Goal: Book appointment/travel/reservation

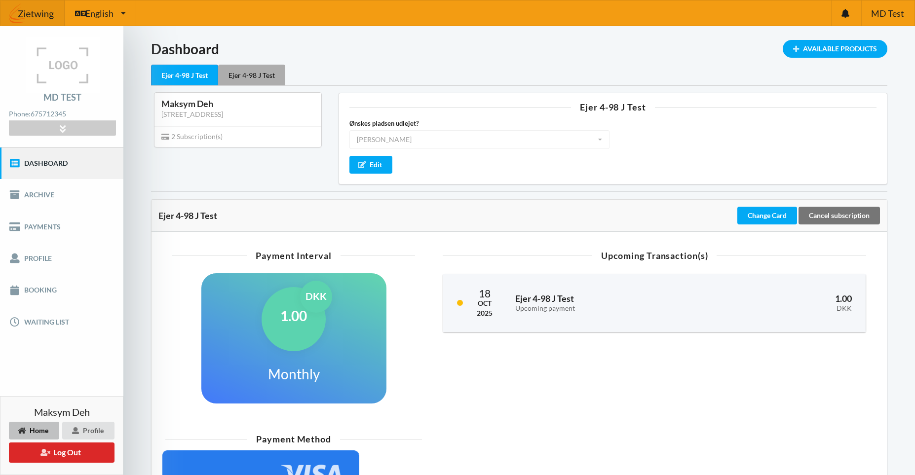
click at [249, 75] on div "Ejer 4-98 J Test" at bounding box center [251, 75] width 67 height 21
click at [182, 74] on div "Ejer 4-98 J Test" at bounding box center [184, 75] width 67 height 21
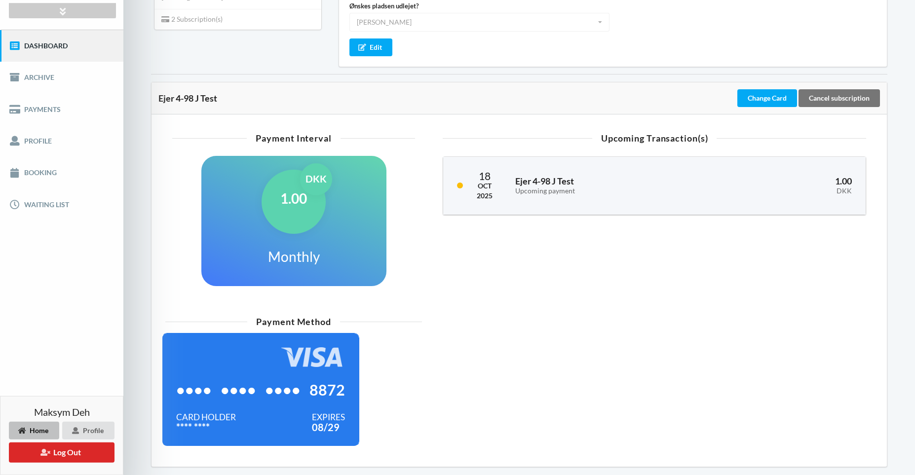
scroll to position [153, 0]
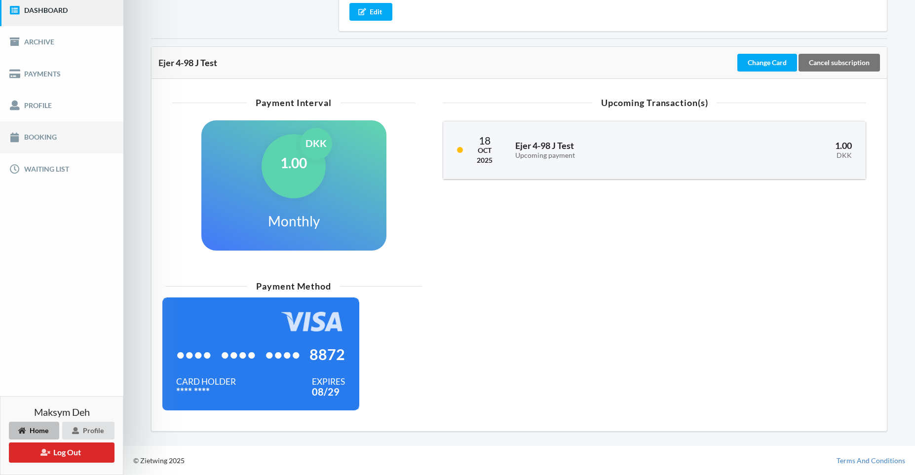
click at [69, 136] on link "Booking" at bounding box center [61, 137] width 123 height 32
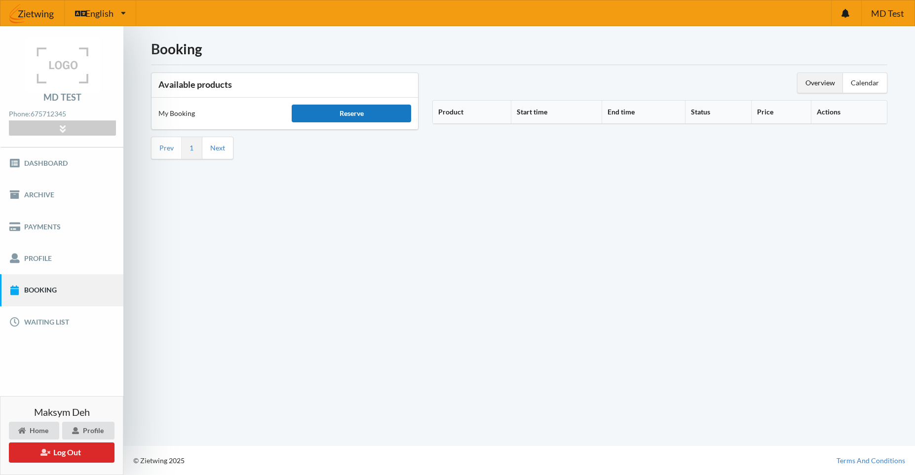
click at [393, 116] on div "Reserve" at bounding box center [351, 114] width 119 height 18
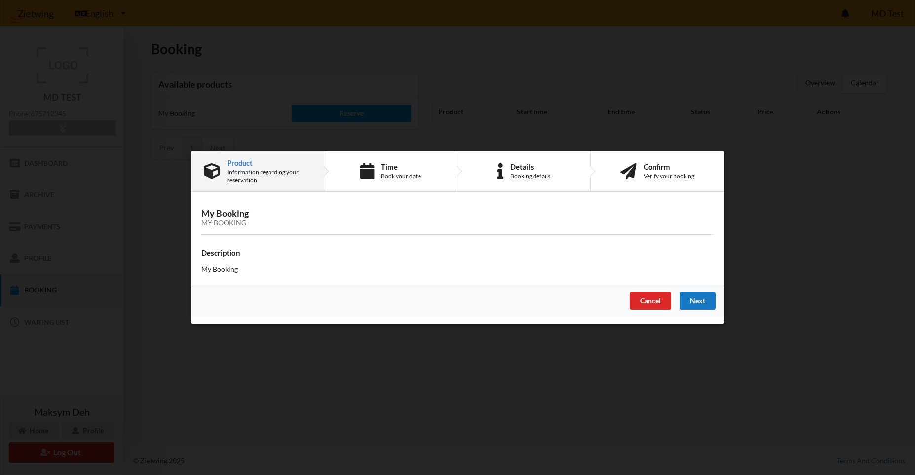
click at [707, 299] on div "Next" at bounding box center [697, 302] width 36 height 18
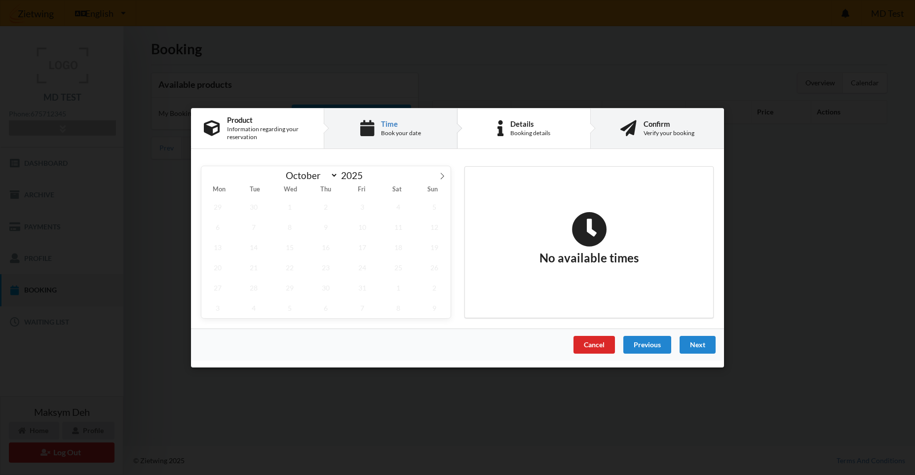
click at [667, 116] on div "Confirm Verify your booking" at bounding box center [657, 129] width 133 height 40
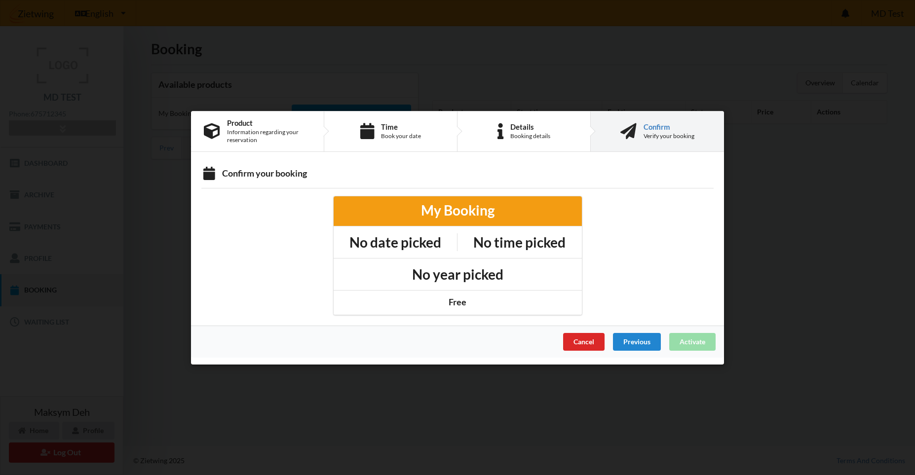
click at [631, 348] on div "Previous" at bounding box center [637, 342] width 48 height 18
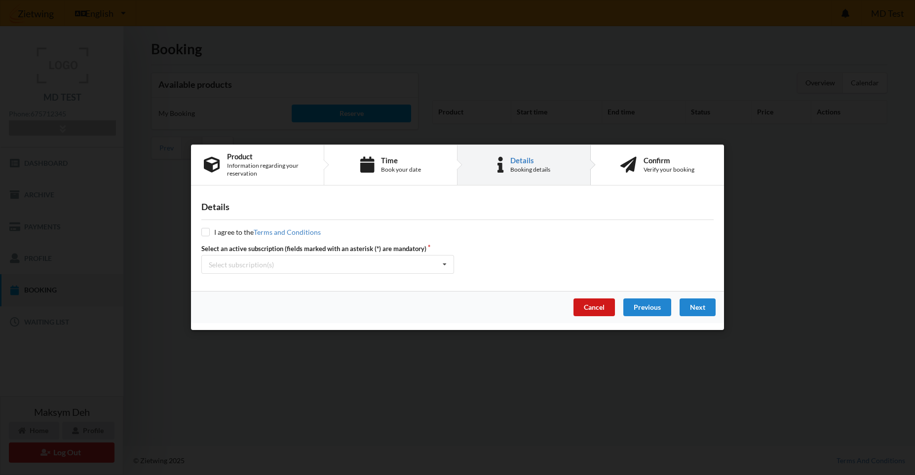
click at [594, 315] on div "Cancel" at bounding box center [593, 308] width 41 height 18
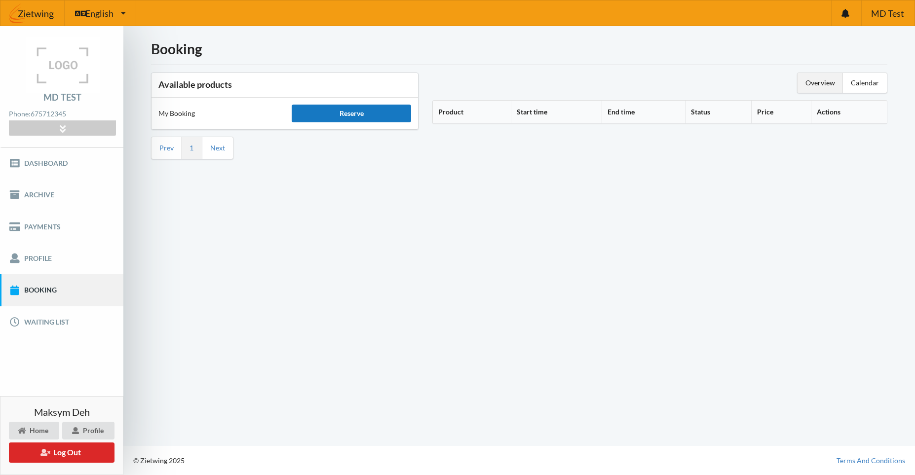
click at [365, 111] on div "Reserve" at bounding box center [351, 114] width 119 height 18
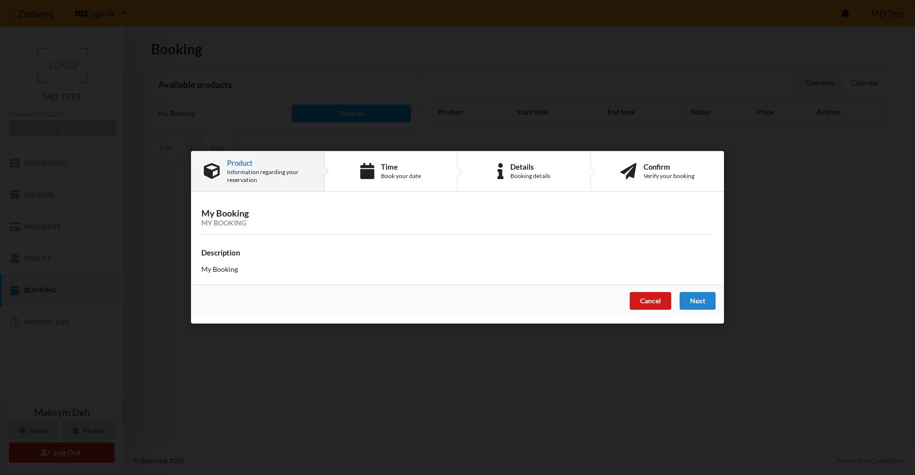
click at [658, 302] on div "Cancel" at bounding box center [650, 302] width 41 height 18
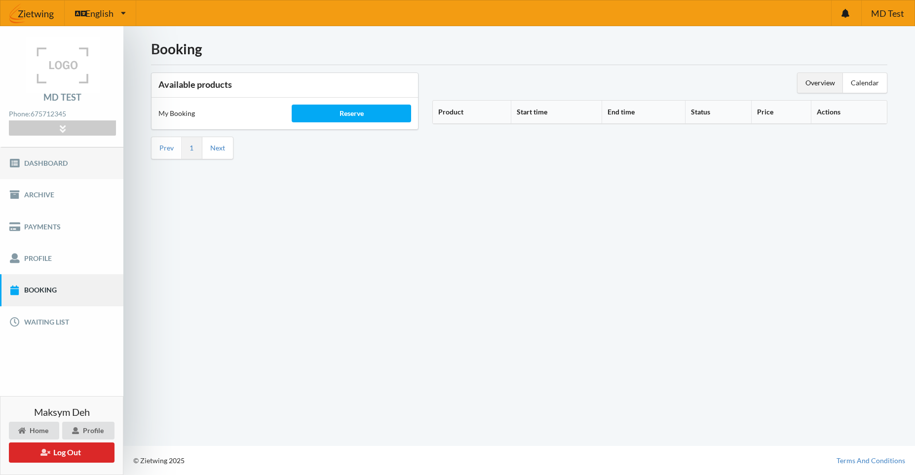
click at [34, 167] on link "Dashboard" at bounding box center [61, 164] width 123 height 32
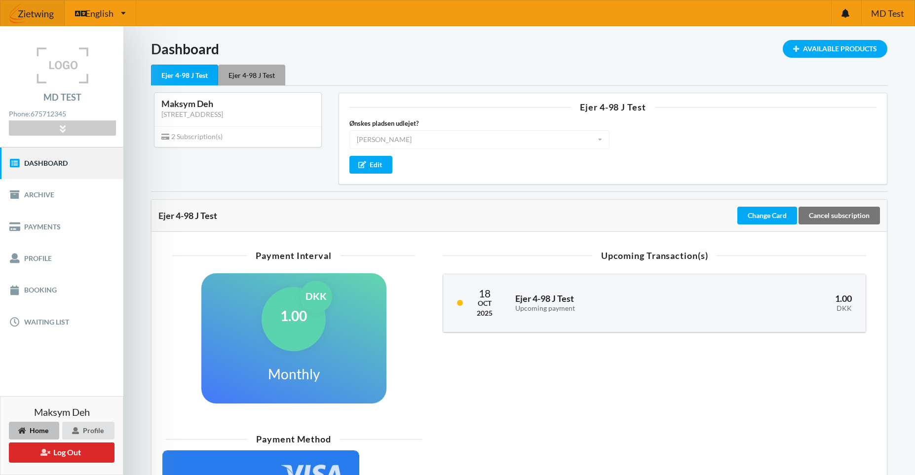
click at [266, 81] on div "Ejer 4-98 J Test" at bounding box center [251, 75] width 67 height 21
click at [177, 72] on div "Ejer 4-98 J Test" at bounding box center [184, 75] width 67 height 21
click at [258, 78] on div "Ejer 4-98 J Test" at bounding box center [251, 75] width 67 height 21
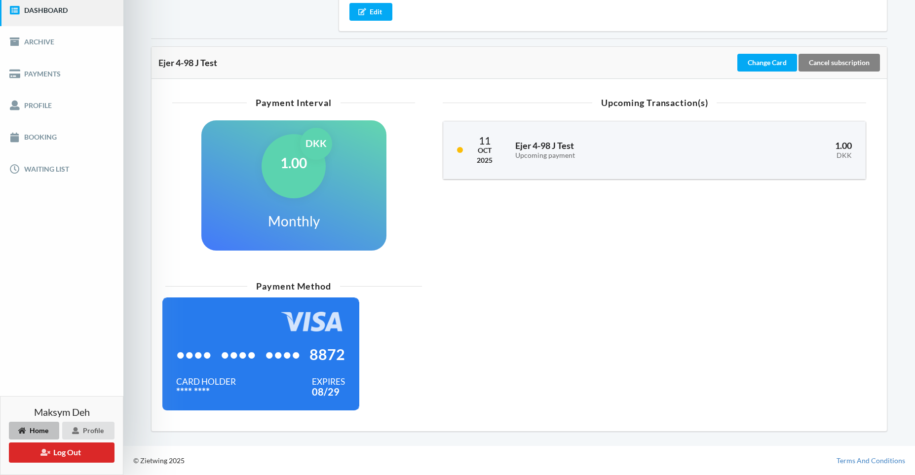
click at [851, 61] on div "Cancel subscription" at bounding box center [838, 63] width 81 height 18
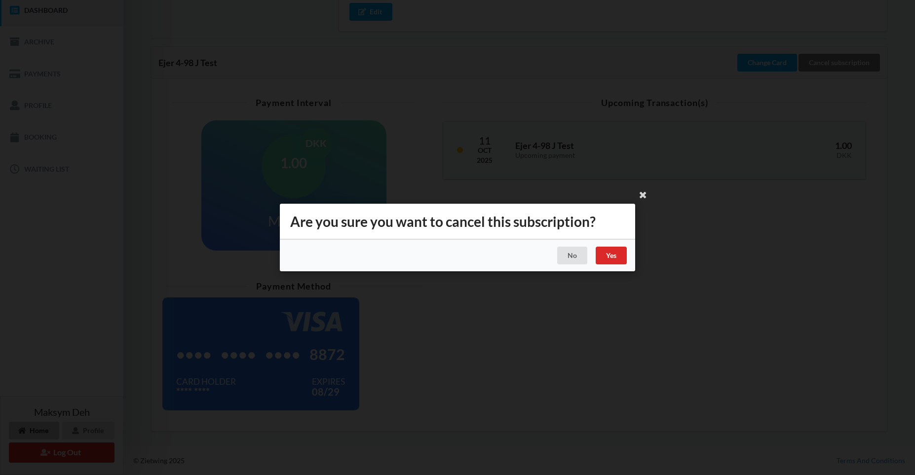
click at [534, 179] on div "Handelsbetingelser Ved at benytte dig af Virksomhedens juridiske navn services …" at bounding box center [457, 237] width 915 height 475
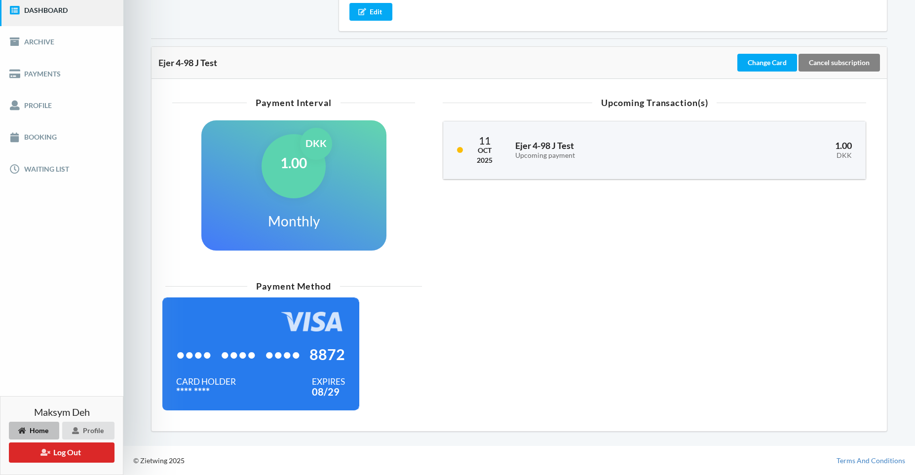
click at [875, 66] on div "Cancel subscription" at bounding box center [838, 63] width 81 height 18
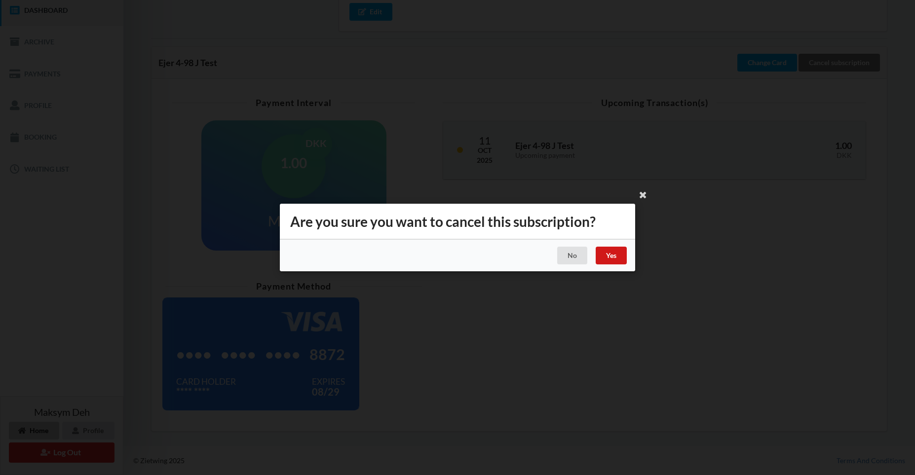
click at [612, 257] on div "Yes" at bounding box center [611, 256] width 31 height 18
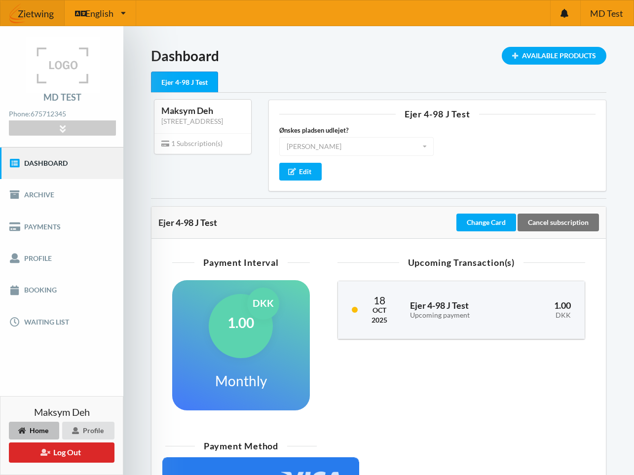
click at [584, 47] on div "Loading... Available Products Dashboard Ejer 4-98 J Test Maksym Deh Suhumska, 5…" at bounding box center [378, 319] width 511 height 586
click at [547, 62] on div "Available Products" at bounding box center [554, 56] width 105 height 18
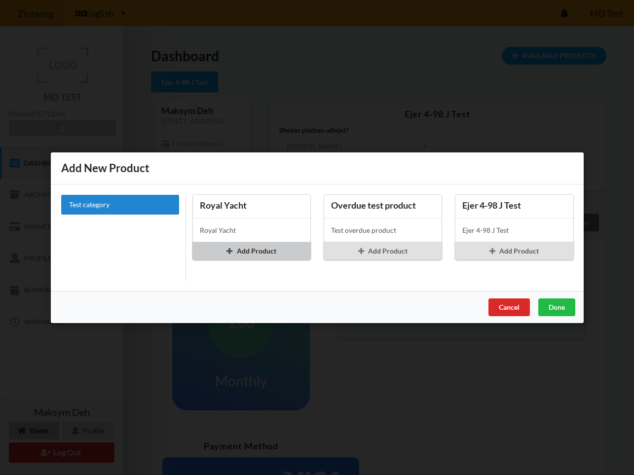
click at [250, 249] on div "Add Product" at bounding box center [251, 251] width 118 height 18
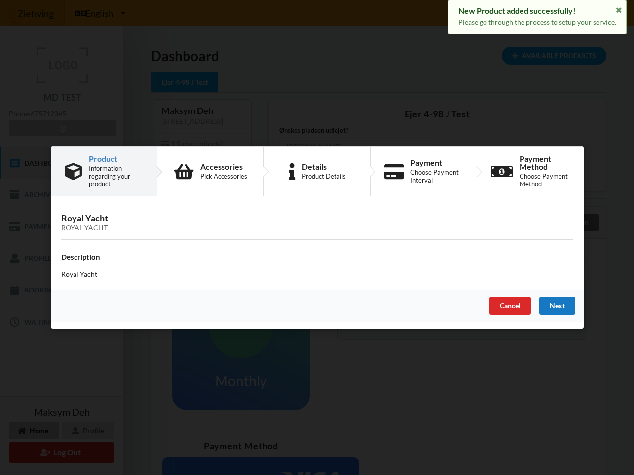
click at [564, 302] on div "Next" at bounding box center [557, 306] width 36 height 18
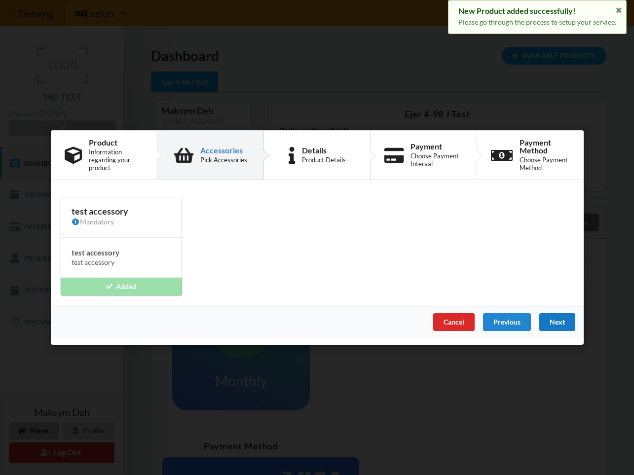
click at [544, 317] on div "Next" at bounding box center [557, 322] width 36 height 18
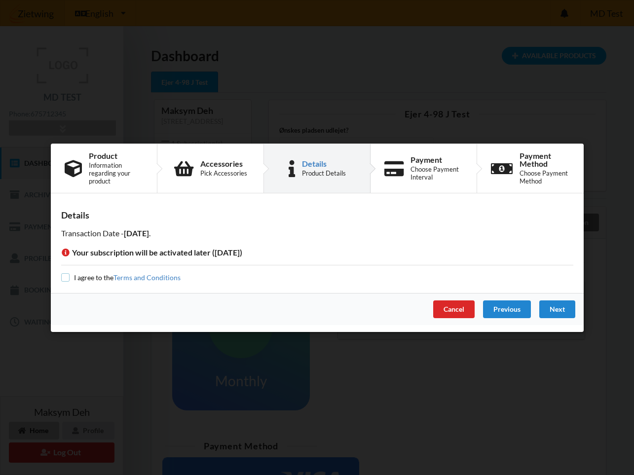
click at [65, 278] on input "checkbox" at bounding box center [65, 277] width 8 height 8
checkbox input "true"
click at [446, 313] on div "Cancel" at bounding box center [453, 309] width 41 height 18
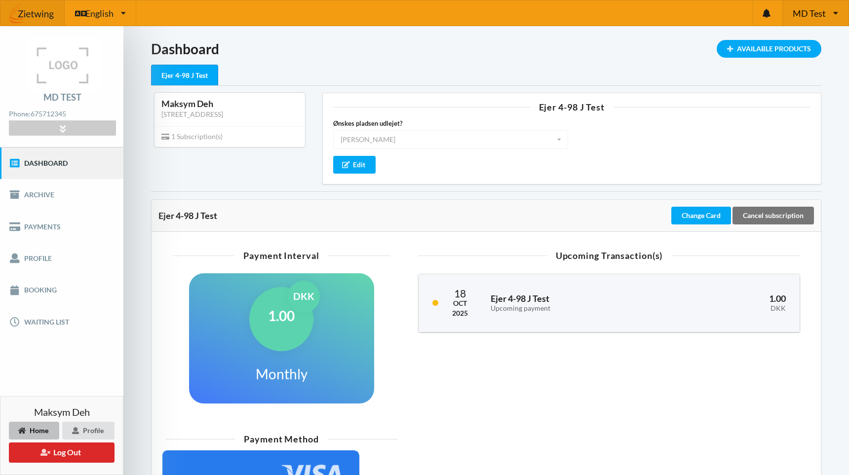
click at [634, 23] on div "MD Test MD Test Egå Marina" at bounding box center [815, 12] width 66 height 25
click at [634, 13] on div "MD Test MD Test Egå Marina" at bounding box center [815, 12] width 66 height 25
click at [634, 55] on link "Egå Marina" at bounding box center [815, 60] width 65 height 23
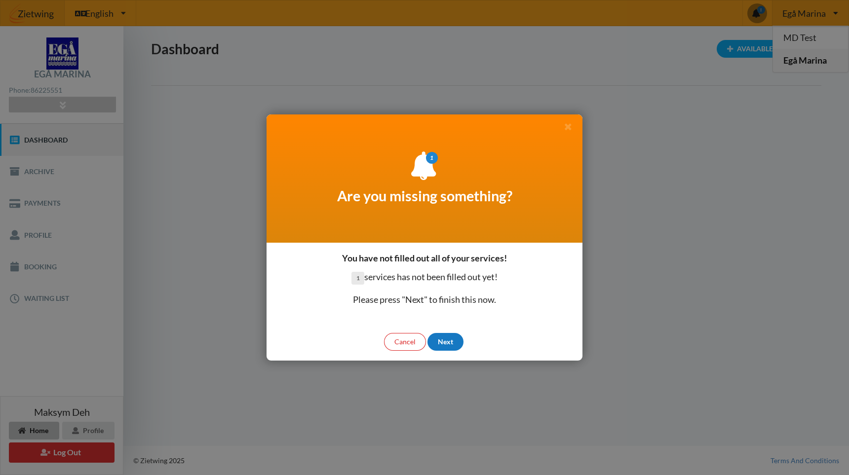
click at [454, 341] on div "Next" at bounding box center [445, 342] width 36 height 18
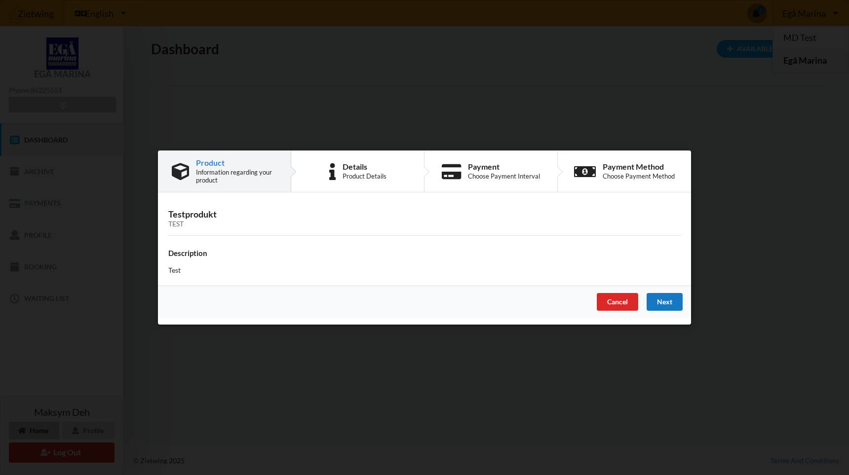
click at [634, 301] on div "Next" at bounding box center [664, 302] width 36 height 18
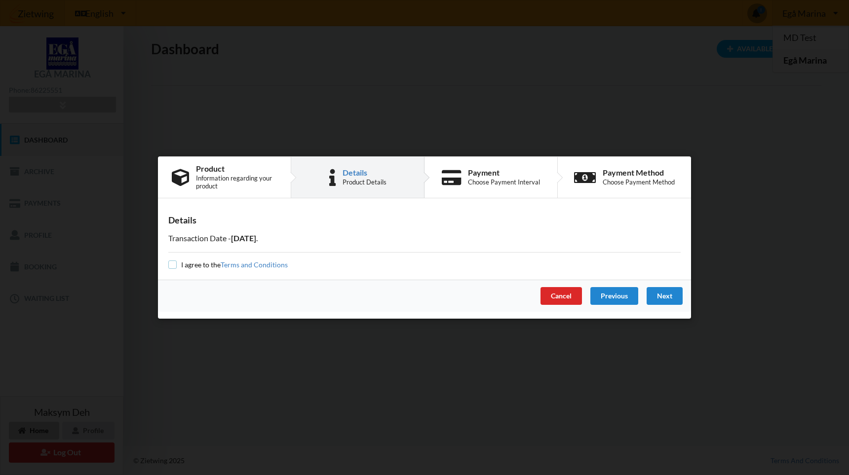
click at [170, 265] on input "checkbox" at bounding box center [172, 265] width 8 height 8
checkbox input "true"
click at [634, 296] on div "Next" at bounding box center [664, 296] width 36 height 18
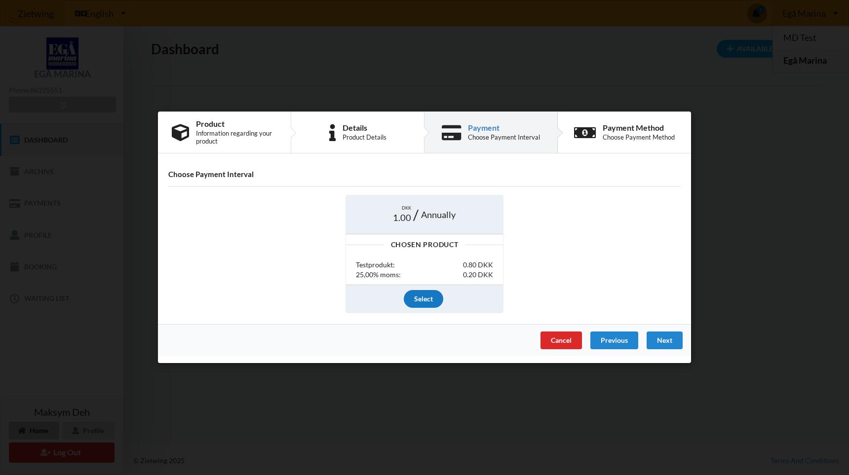
click at [413, 299] on div "Select" at bounding box center [423, 299] width 39 height 18
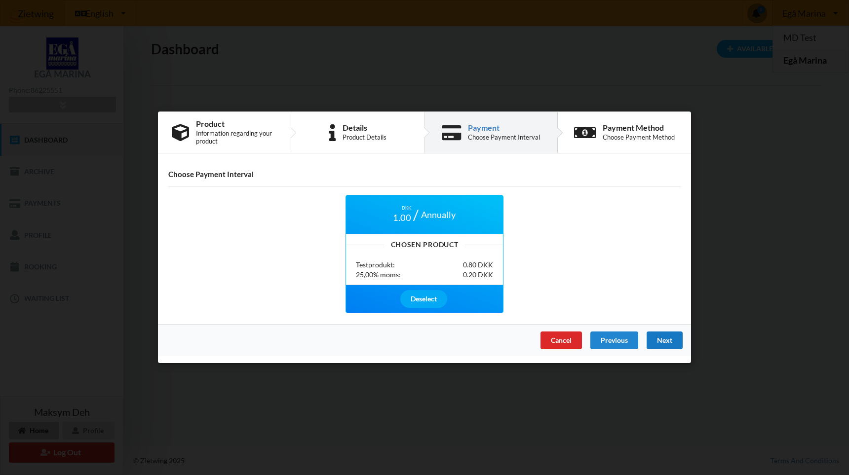
click at [634, 341] on div "Next" at bounding box center [664, 341] width 36 height 18
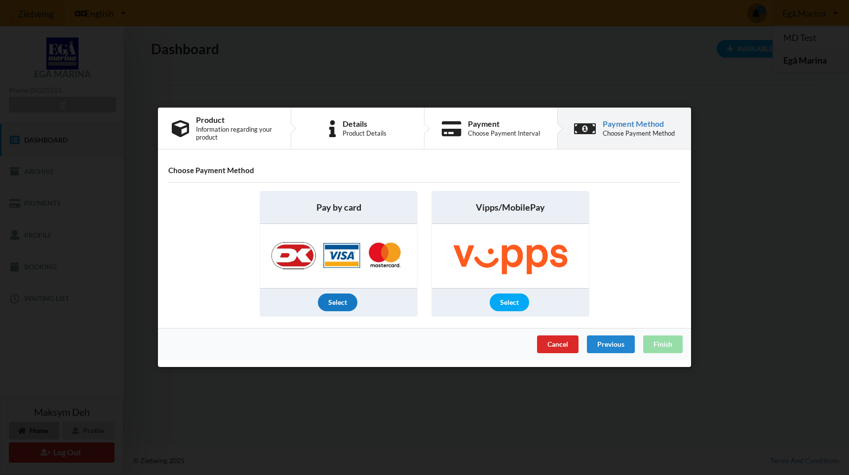
click at [341, 301] on div "Select" at bounding box center [337, 303] width 39 height 18
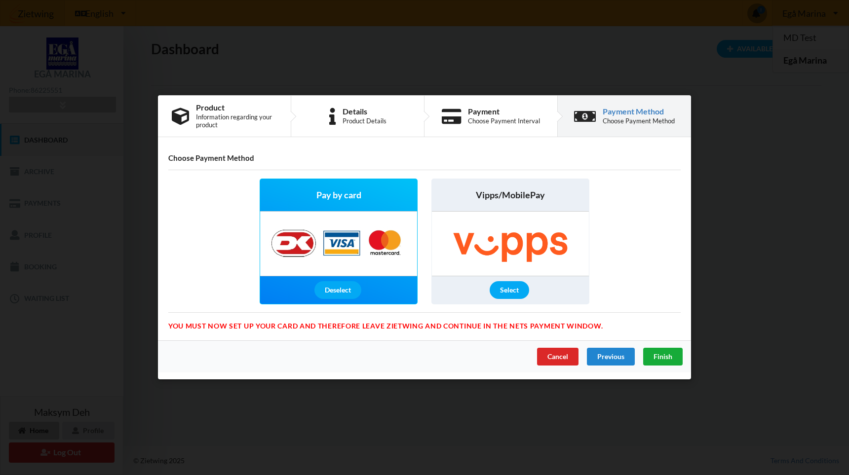
click at [634, 360] on span "Finish" at bounding box center [662, 357] width 19 height 8
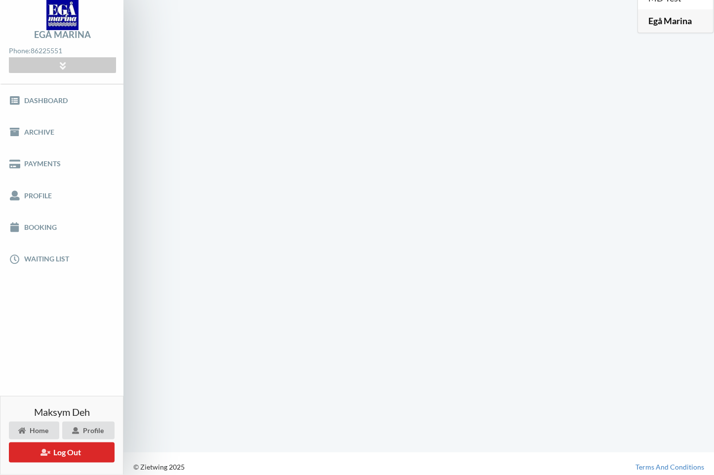
scroll to position [0, 0]
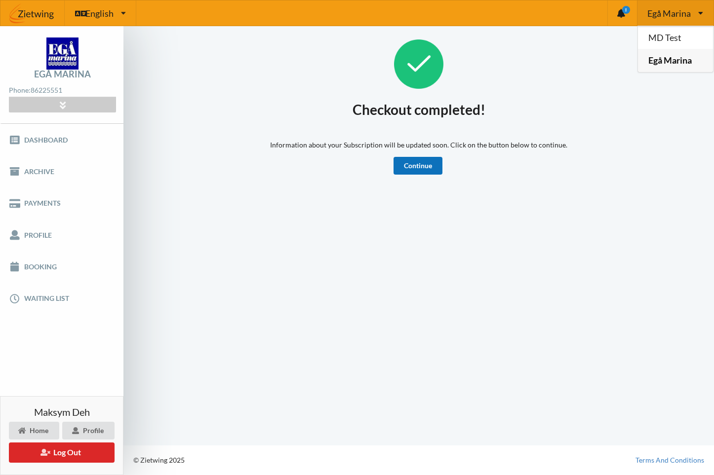
click at [407, 162] on link "Continue" at bounding box center [417, 166] width 49 height 18
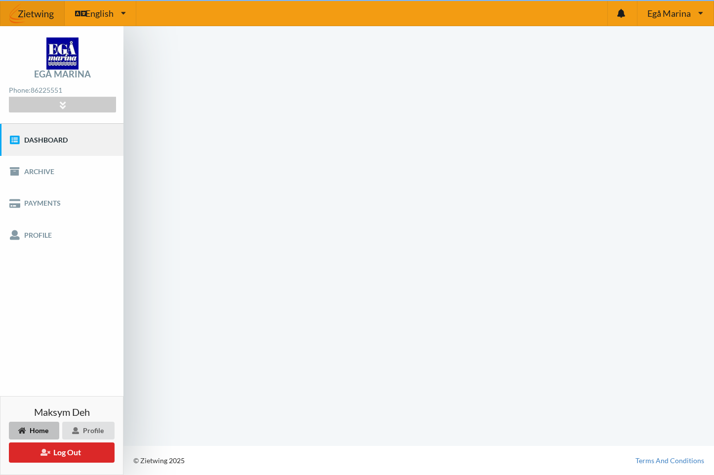
scroll to position [0, 0]
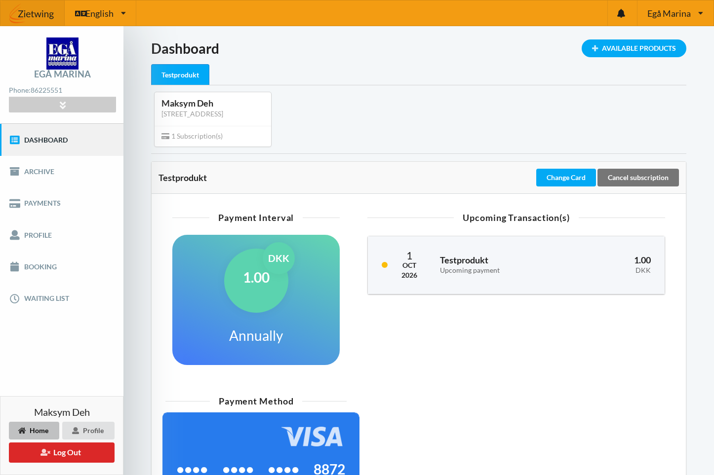
click at [403, 159] on div "Loading... Available Products Dashboard Testprodukt Maksym Deh Suhumska, 51, 61…" at bounding box center [418, 292] width 535 height 507
click at [416, 143] on div "Maksym Deh Suhumska, 51, 6100 Kharkiv 1 Subscription(s)" at bounding box center [418, 119] width 549 height 68
click at [37, 274] on link "Booking" at bounding box center [61, 267] width 123 height 32
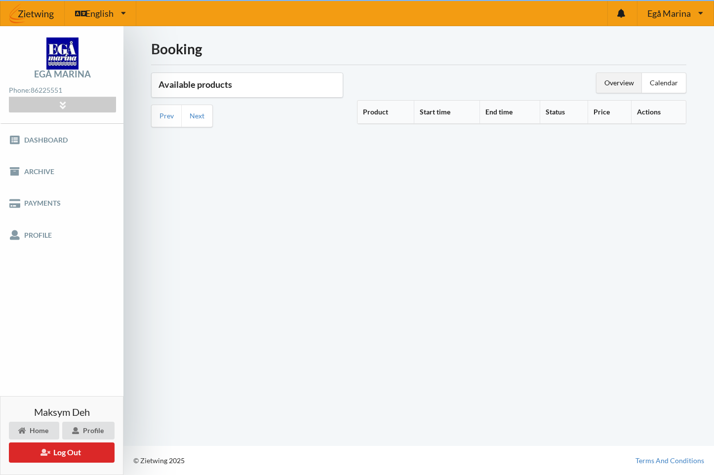
scroll to position [0, 0]
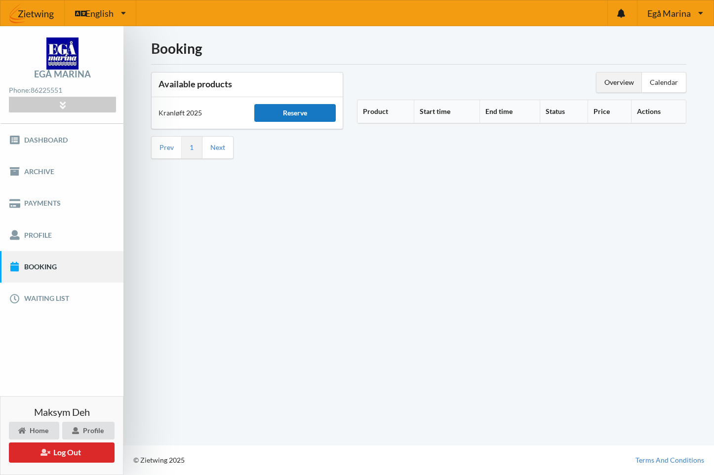
click at [299, 112] on div "Reserve" at bounding box center [295, 113] width 82 height 18
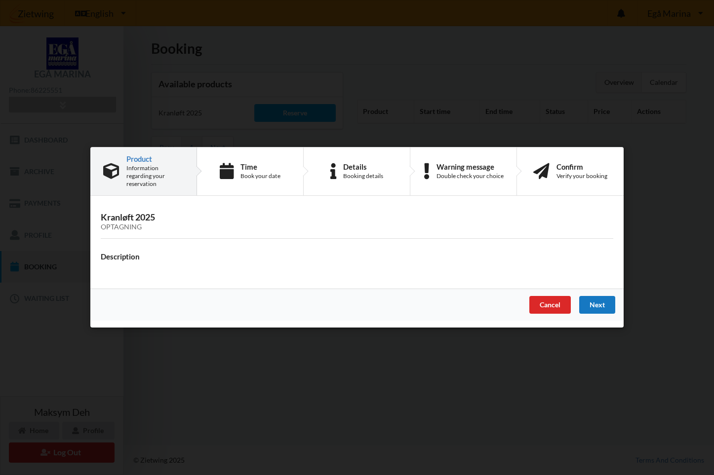
click at [603, 308] on div "Next" at bounding box center [597, 306] width 36 height 18
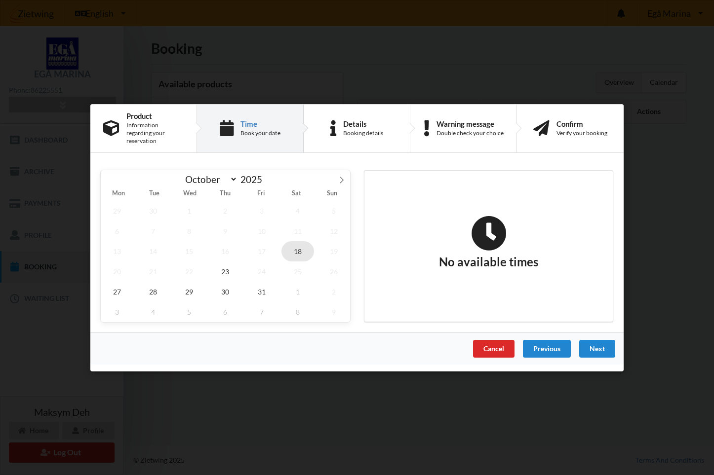
click at [301, 251] on span "18" at bounding box center [297, 251] width 33 height 20
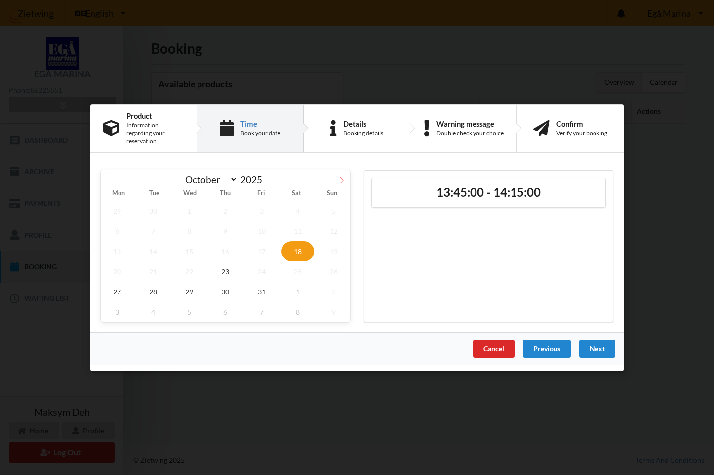
click at [341, 182] on span at bounding box center [341, 178] width 17 height 17
click at [342, 176] on icon at bounding box center [341, 179] width 7 height 7
click at [108, 178] on icon at bounding box center [109, 179] width 7 height 7
select select "10"
click at [220, 245] on span "13" at bounding box center [225, 251] width 33 height 20
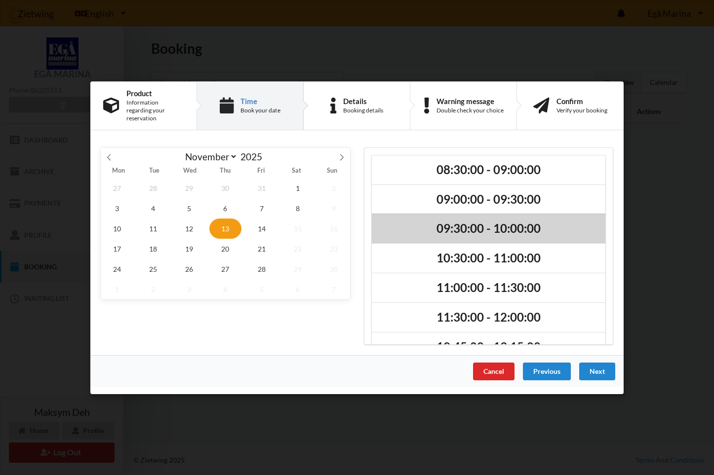
click at [480, 228] on h2 "09:30:00 - 10:00:00" at bounding box center [488, 228] width 220 height 15
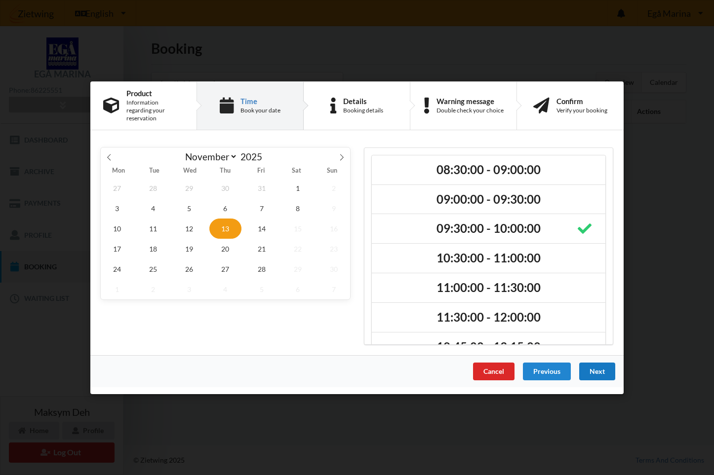
click at [601, 371] on div "Next" at bounding box center [597, 371] width 36 height 18
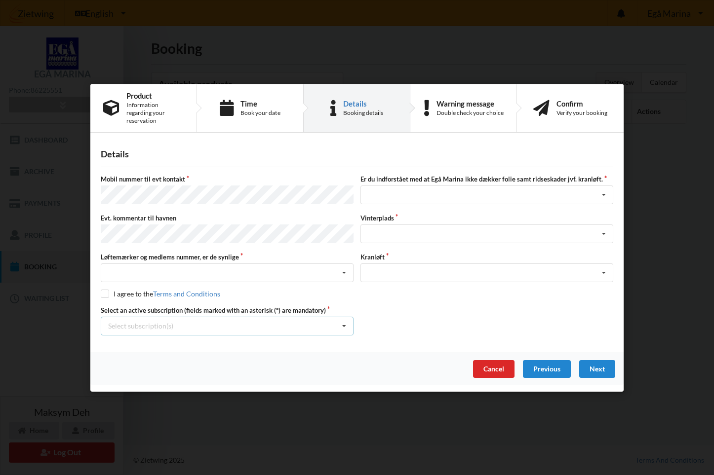
click at [280, 322] on div "Select subscription(s) Testprodukt" at bounding box center [227, 325] width 253 height 19
click at [132, 337] on div "Testprodukt" at bounding box center [227, 344] width 252 height 18
click at [612, 361] on div "Next" at bounding box center [597, 369] width 36 height 18
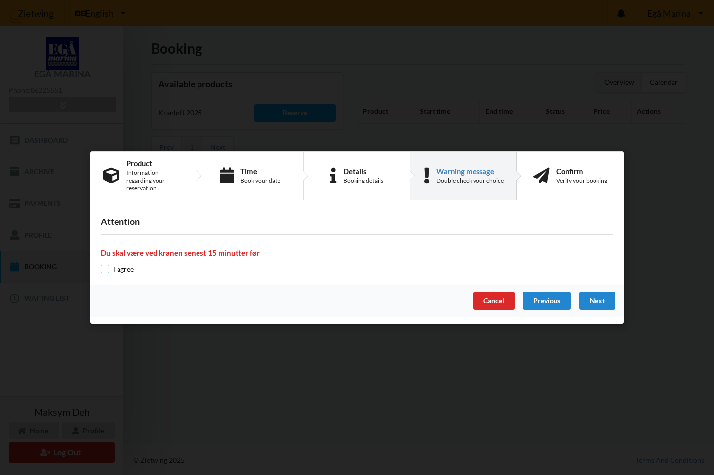
click at [102, 269] on input "checkbox" at bounding box center [105, 269] width 8 height 8
checkbox input "true"
click at [392, 182] on div "Details Booking details" at bounding box center [356, 176] width 107 height 48
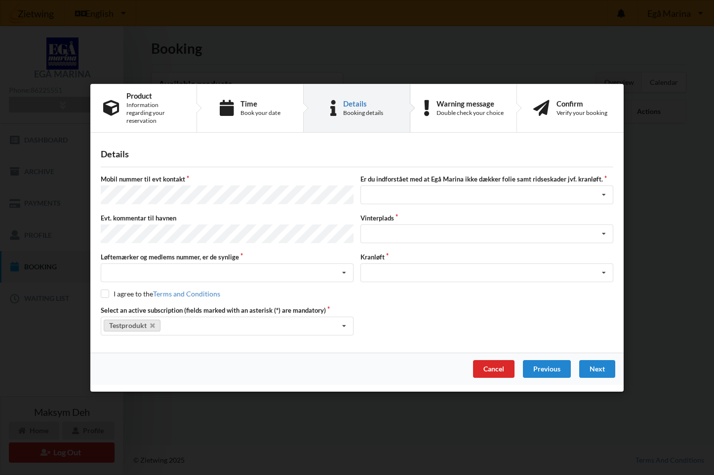
click at [177, 184] on div "Mobil nummer til evt kontakt" at bounding box center [227, 191] width 260 height 32
click at [483, 195] on div "Jeg har tæpper med og tager selv ansvaret for eventuelle folie samt ridseskader…" at bounding box center [486, 195] width 253 height 19
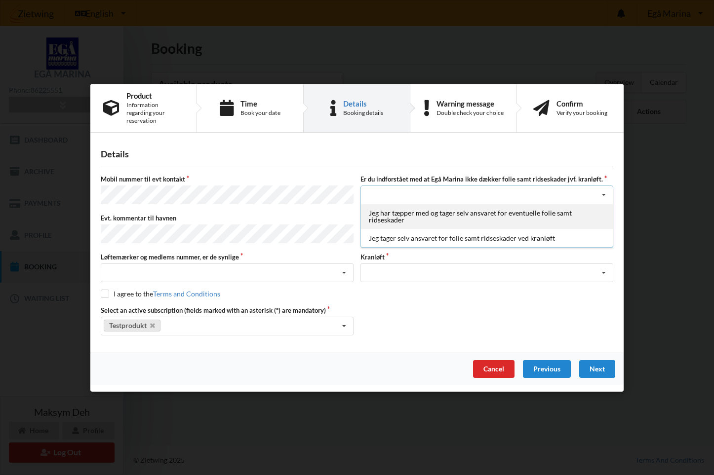
click at [400, 218] on div "Jeg har tæpper med og tager selv ansvaret for eventuelle folie samt ridseskader" at bounding box center [487, 216] width 252 height 25
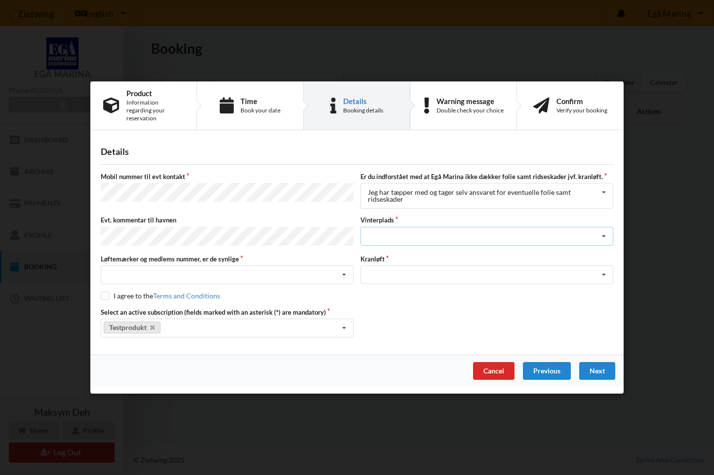
click at [444, 237] on div "Landplads nr. 1 Landplads nr. 2 Landplads nr.3 Landplads nr. 4 Landplads nr. 5 …" at bounding box center [486, 236] width 253 height 19
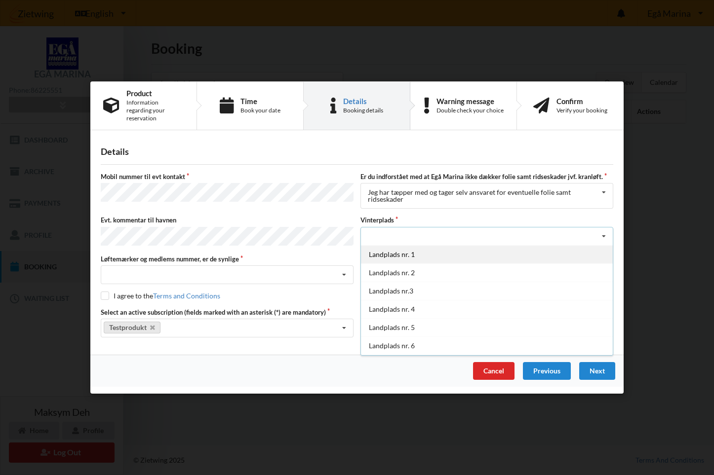
click at [408, 256] on div "Landplads nr. 1" at bounding box center [487, 254] width 252 height 18
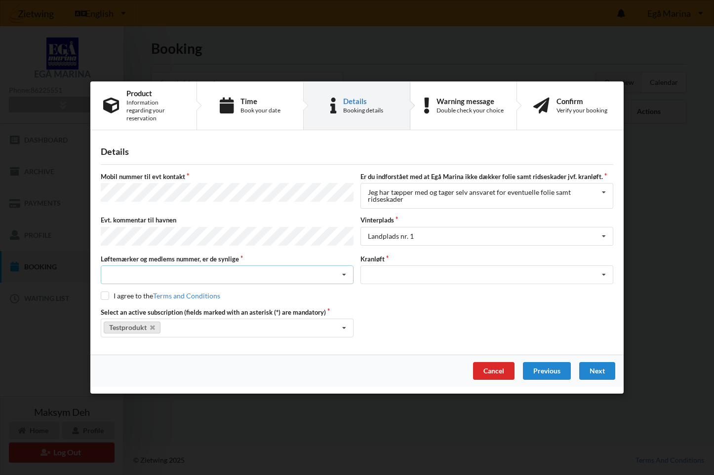
click at [214, 265] on div "Nej, jeg kontakter havnekontoret inden løftet Ja, mine mærker er synlige og int…" at bounding box center [227, 274] width 253 height 19
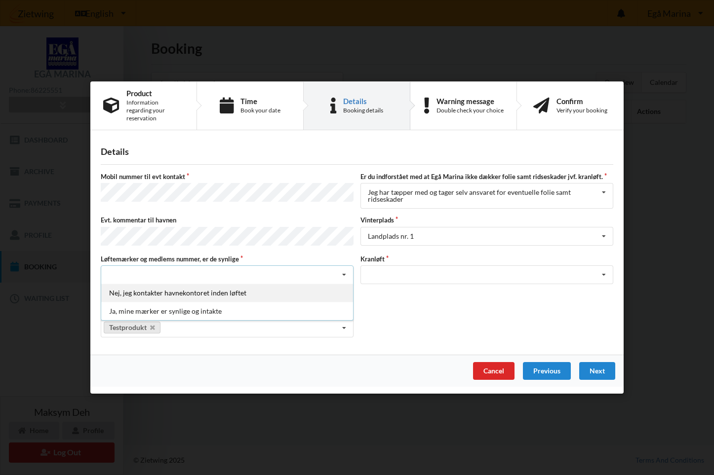
click at [190, 290] on div "Nej, jeg kontakter havnekontoret inden løftet" at bounding box center [227, 293] width 252 height 18
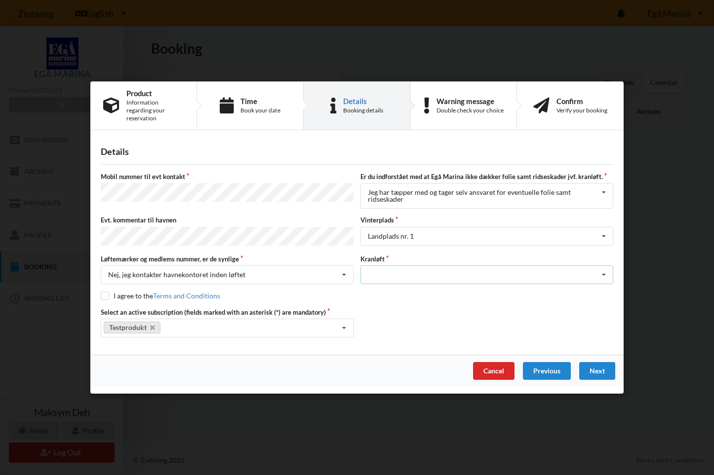
click at [438, 266] on div "Optagning" at bounding box center [486, 274] width 253 height 19
click at [416, 289] on div "Optagning" at bounding box center [487, 293] width 252 height 18
click at [103, 292] on input "checkbox" at bounding box center [105, 296] width 8 height 8
checkbox input "true"
click at [599, 363] on div "Next" at bounding box center [597, 371] width 36 height 18
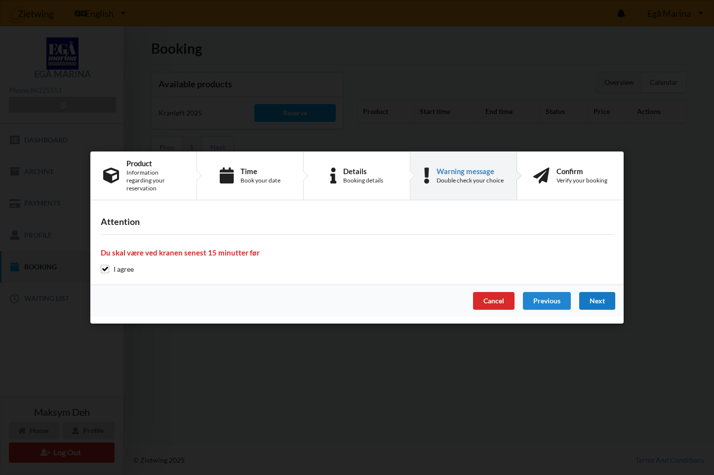
click at [594, 300] on div "Next" at bounding box center [597, 301] width 36 height 18
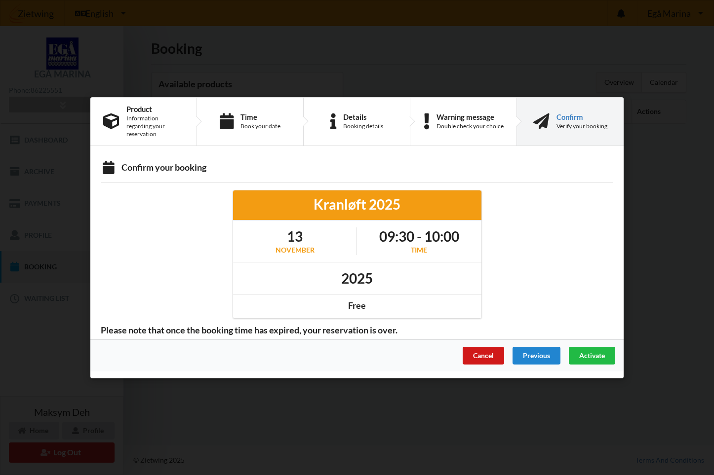
click at [486, 356] on div "Cancel" at bounding box center [482, 355] width 41 height 18
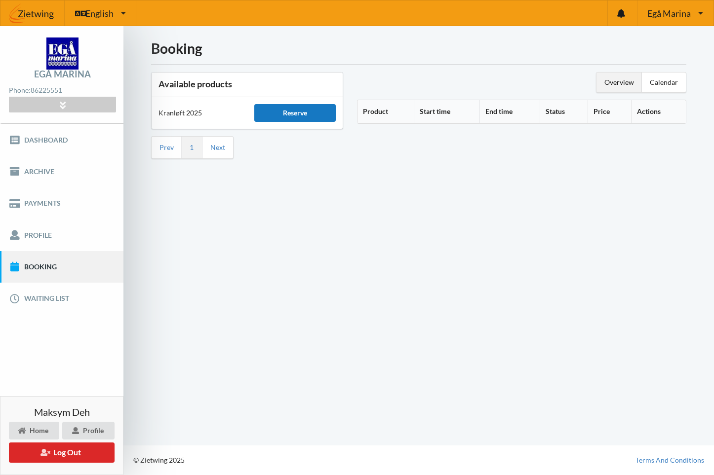
click at [313, 110] on div "Reserve" at bounding box center [295, 113] width 82 height 18
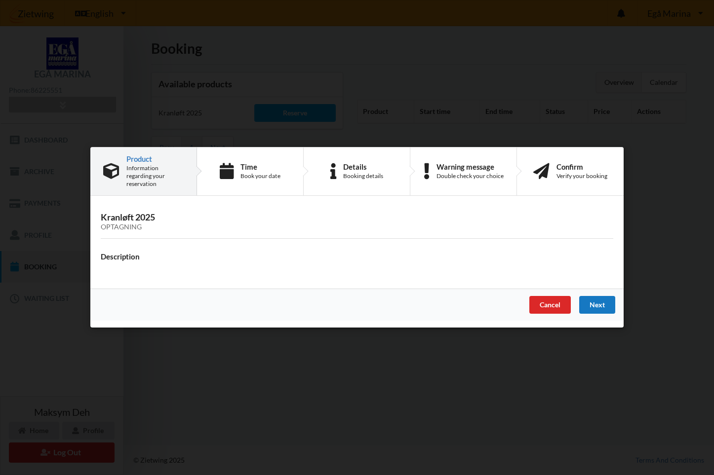
click at [597, 302] on div "Next" at bounding box center [597, 306] width 36 height 18
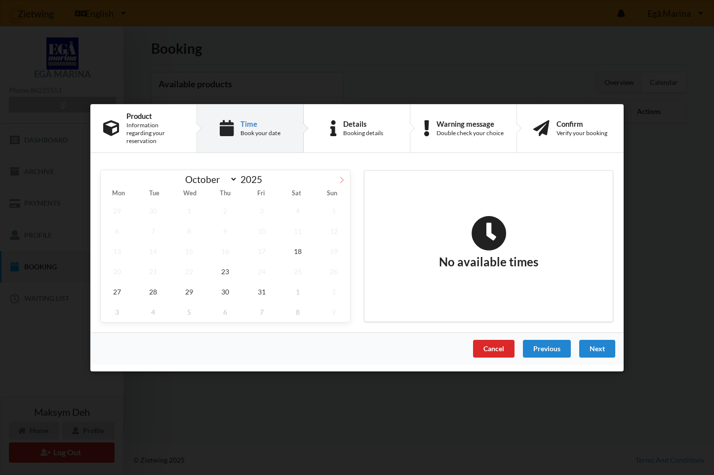
click at [344, 176] on icon at bounding box center [341, 179] width 7 height 7
select select "10"
click at [261, 291] on span "28" at bounding box center [261, 291] width 33 height 20
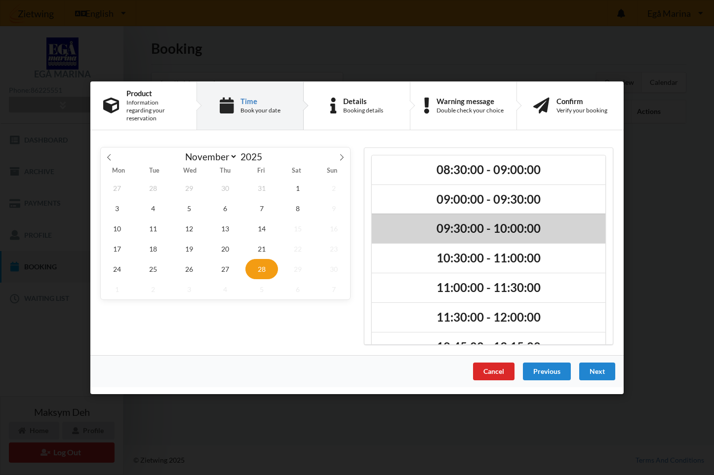
click at [508, 225] on h2 "09:30:00 - 10:00:00" at bounding box center [488, 228] width 220 height 15
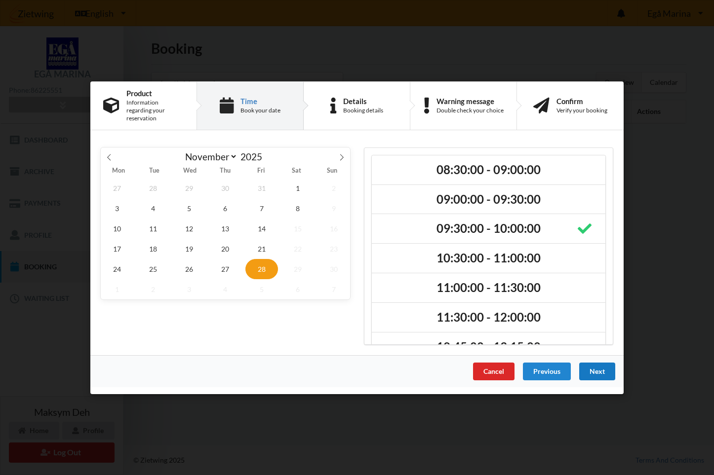
click at [591, 362] on div "Next" at bounding box center [597, 371] width 36 height 18
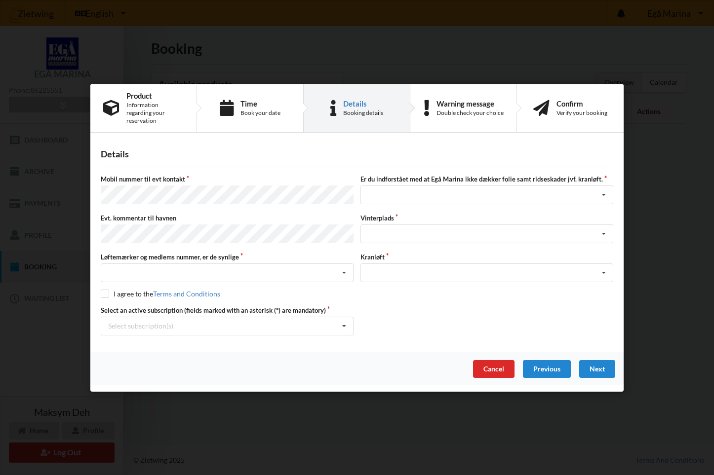
click at [174, 181] on label "Mobil nummer til evt kontakt" at bounding box center [227, 179] width 253 height 9
click at [431, 192] on div "Jeg har tæpper med og tager selv ansvaret for eventuelle folie samt ridseskader…" at bounding box center [486, 195] width 253 height 19
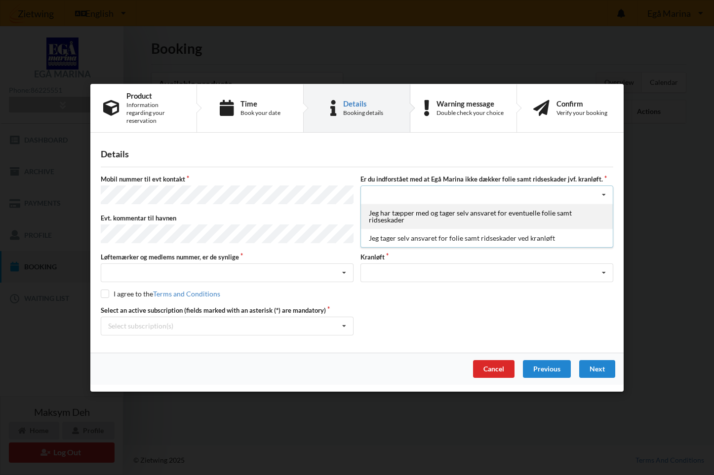
click at [391, 215] on div "Jeg har tæpper med og tager selv ansvaret for eventuelle folie samt ridseskader" at bounding box center [487, 216] width 252 height 25
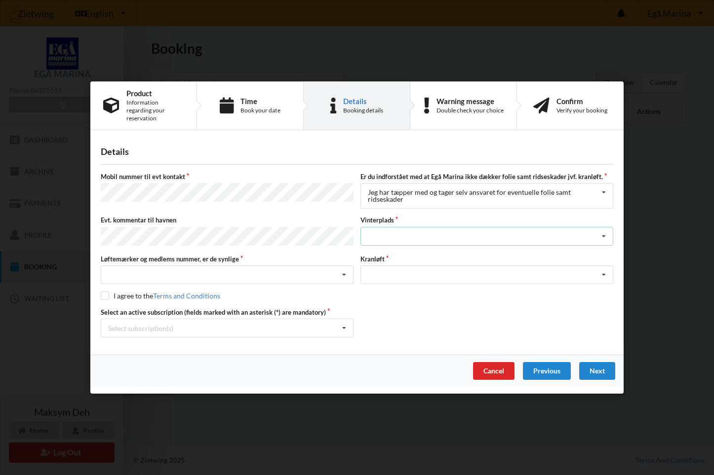
click at [427, 234] on div "Landplads nr. 1 Landplads nr. 2 Landplads nr.3 Landplads nr. 4 Landplads nr. 5 …" at bounding box center [486, 236] width 253 height 19
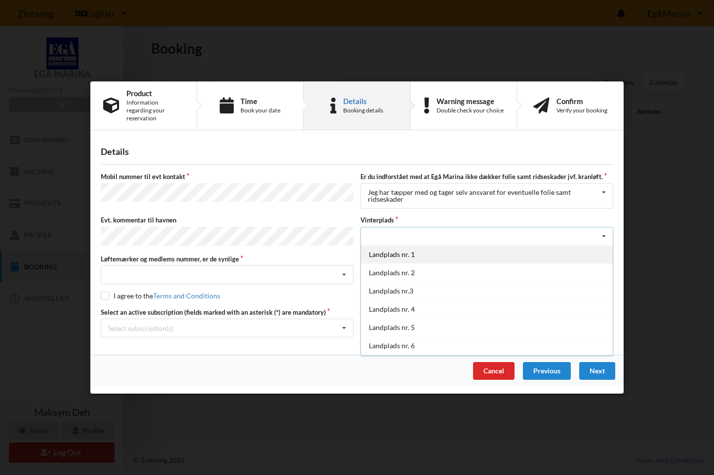
click at [404, 254] on div "Landplads nr. 1" at bounding box center [487, 254] width 252 height 18
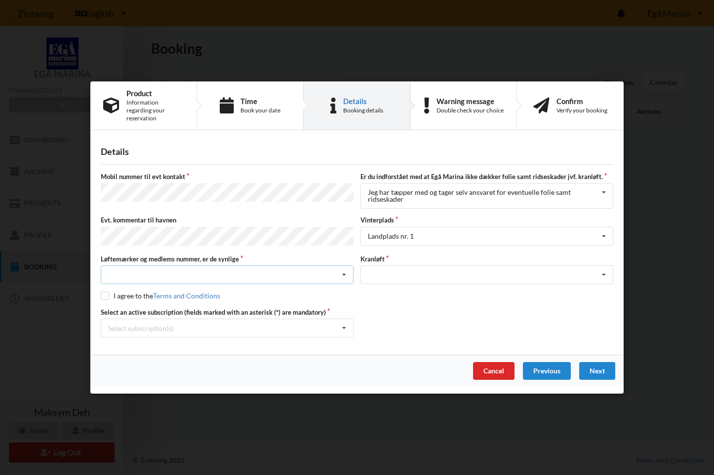
click at [224, 266] on div "Nej, jeg kontakter havnekontoret inden løftet Ja, mine mærker er synlige og int…" at bounding box center [227, 274] width 253 height 19
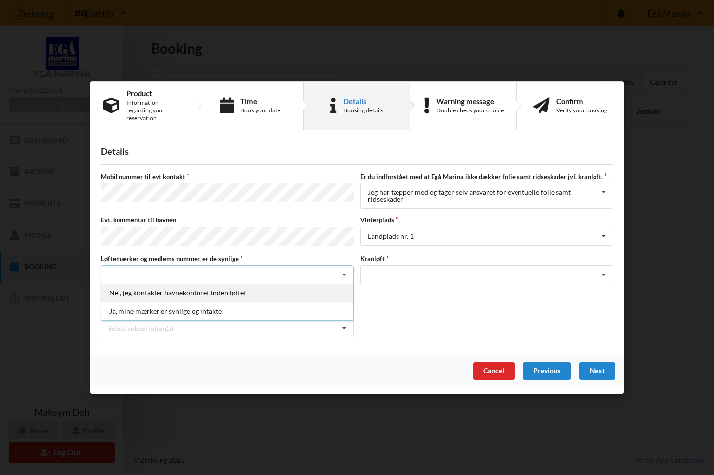
click at [174, 286] on div "Nej, jeg kontakter havnekontoret inden løftet" at bounding box center [227, 293] width 252 height 18
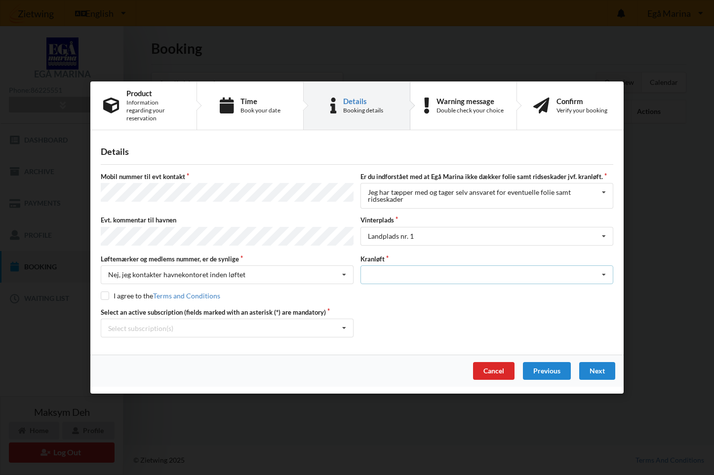
click at [440, 273] on div "Optagning" at bounding box center [486, 274] width 253 height 19
click at [420, 289] on div "Optagning" at bounding box center [487, 293] width 252 height 18
click at [104, 292] on input "checkbox" at bounding box center [105, 296] width 8 height 8
checkbox input "true"
click at [135, 324] on div "Select subscription(s)" at bounding box center [140, 328] width 65 height 8
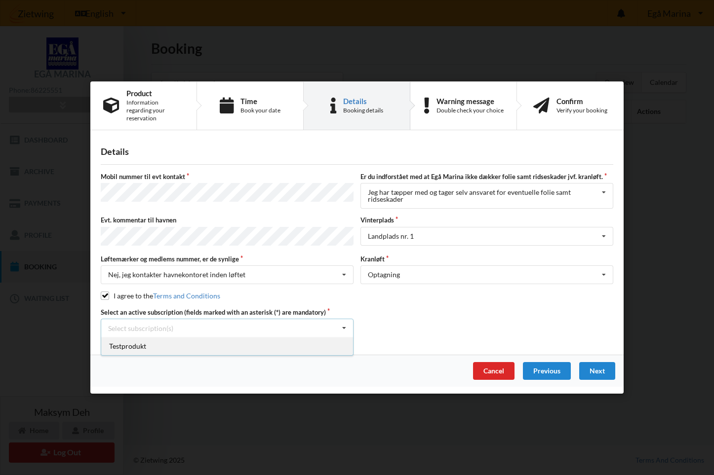
click at [139, 338] on div "Testprodukt" at bounding box center [227, 346] width 252 height 18
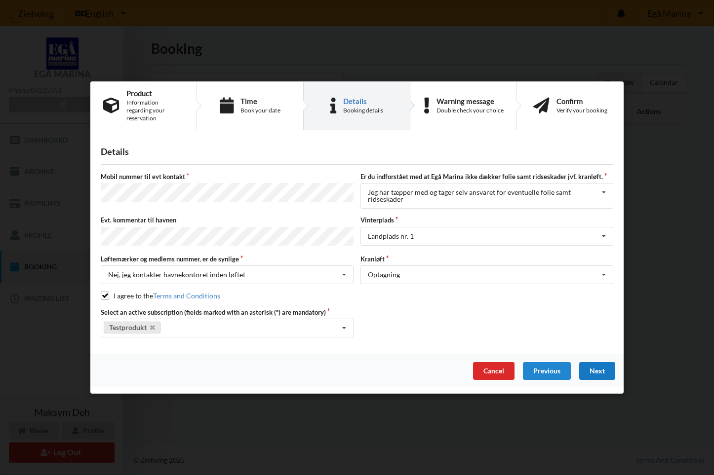
click at [602, 364] on div "Next" at bounding box center [597, 371] width 36 height 18
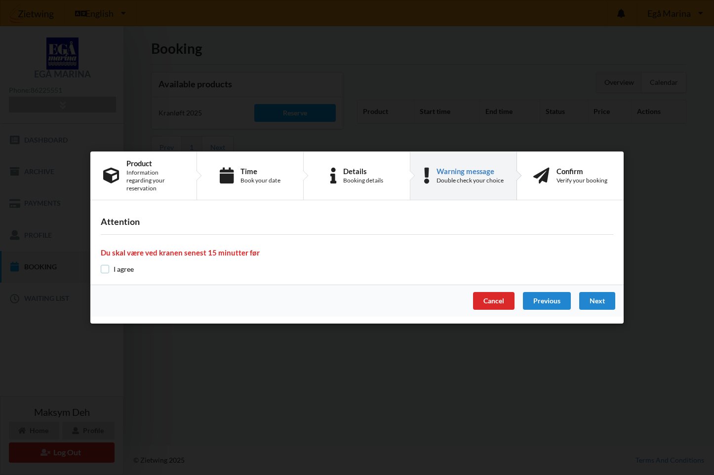
click at [102, 268] on input "checkbox" at bounding box center [105, 269] width 8 height 8
checkbox input "true"
click at [589, 300] on div "Next" at bounding box center [597, 301] width 36 height 18
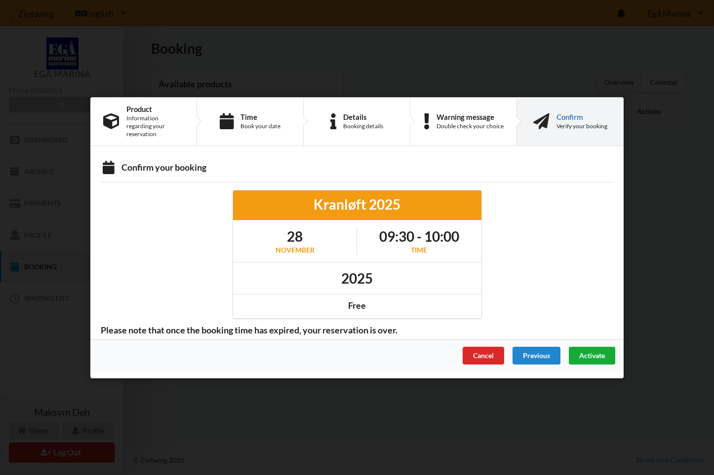
click at [583, 351] on span "Activate" at bounding box center [592, 355] width 26 height 8
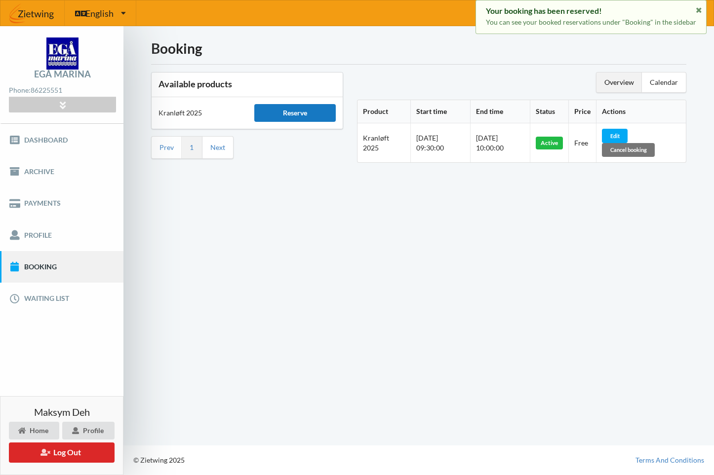
click at [302, 113] on div "Reserve" at bounding box center [295, 113] width 82 height 18
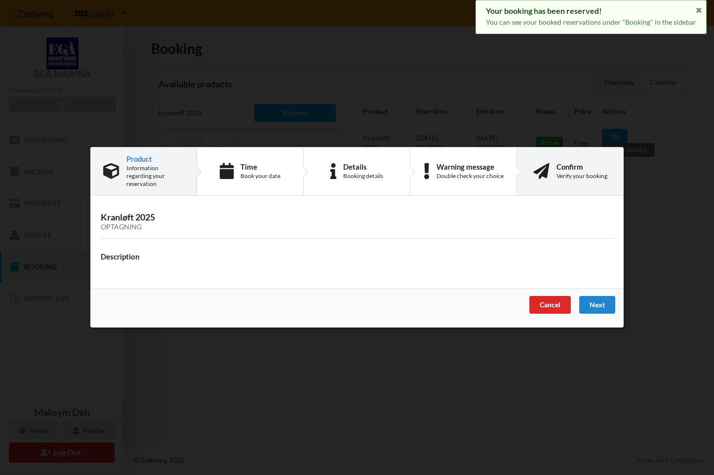
click at [589, 173] on div "Verify your booking" at bounding box center [581, 176] width 51 height 8
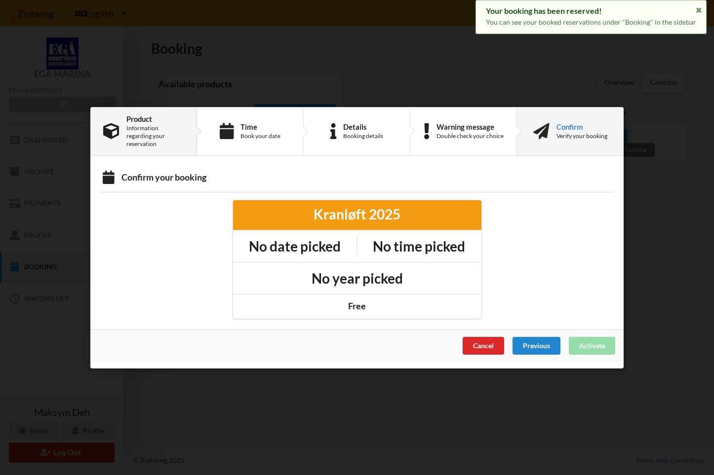
click at [148, 121] on div "Product" at bounding box center [154, 118] width 57 height 8
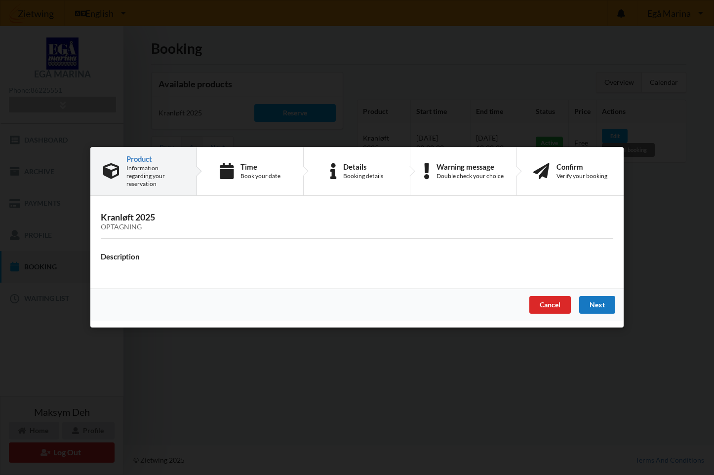
click at [598, 308] on div "Next" at bounding box center [597, 306] width 36 height 18
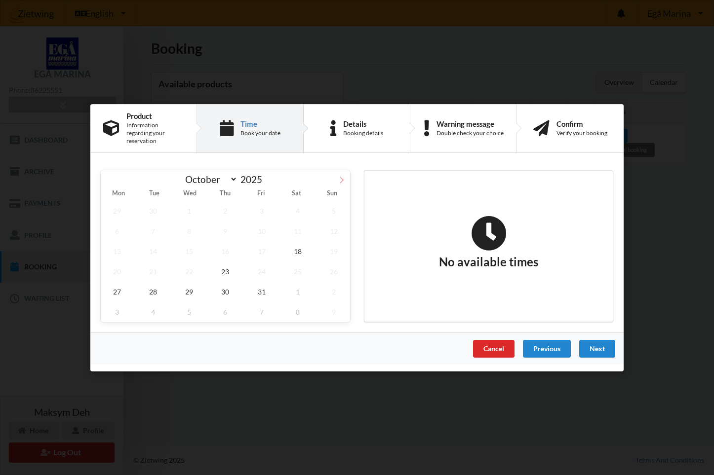
click at [343, 171] on span at bounding box center [341, 178] width 17 height 17
select select "10"
click at [264, 289] on span "28" at bounding box center [261, 291] width 33 height 20
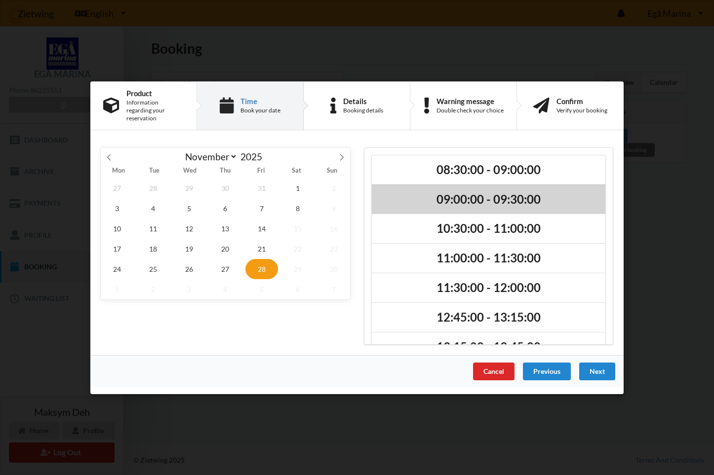
click at [524, 191] on h2 "09:00:00 - 09:30:00" at bounding box center [488, 198] width 220 height 15
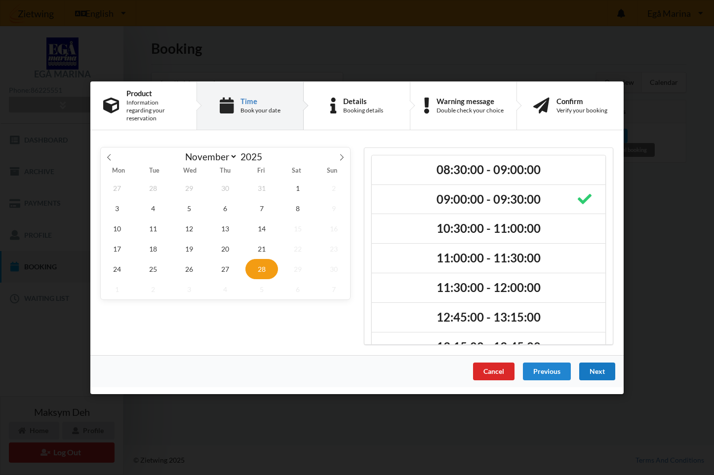
click at [595, 376] on div "Next" at bounding box center [597, 371] width 36 height 18
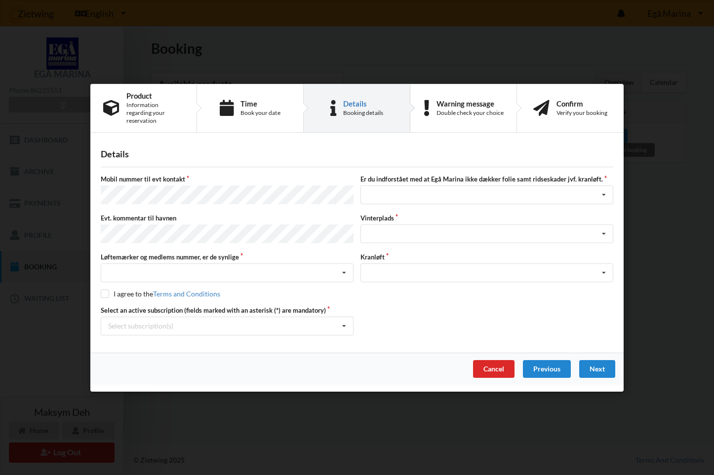
click at [143, 180] on label "Mobil nummer til evt kontakt" at bounding box center [227, 179] width 253 height 9
click at [398, 197] on div "Jeg har tæpper med og tager selv ansvaret for eventuelle folie samt ridseskader…" at bounding box center [486, 195] width 253 height 19
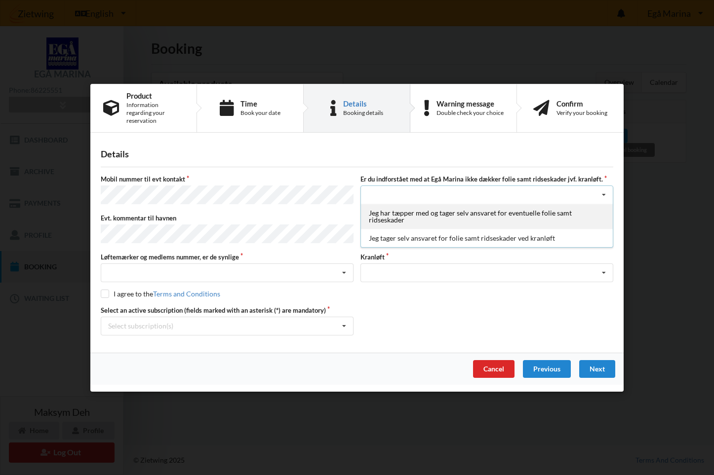
click at [396, 209] on div "Jeg har tæpper med og tager selv ansvaret for eventuelle folie samt ridseskader" at bounding box center [487, 216] width 252 height 25
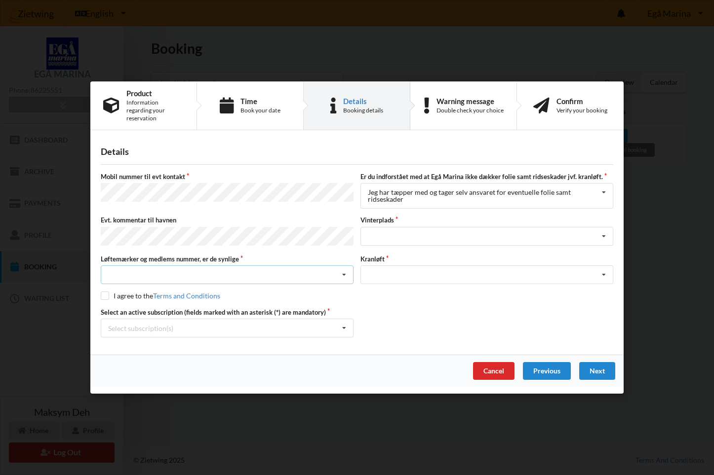
click at [205, 268] on div "Nej, jeg kontakter havnekontoret inden løftet Ja, mine mærker er synlige og int…" at bounding box center [227, 274] width 253 height 19
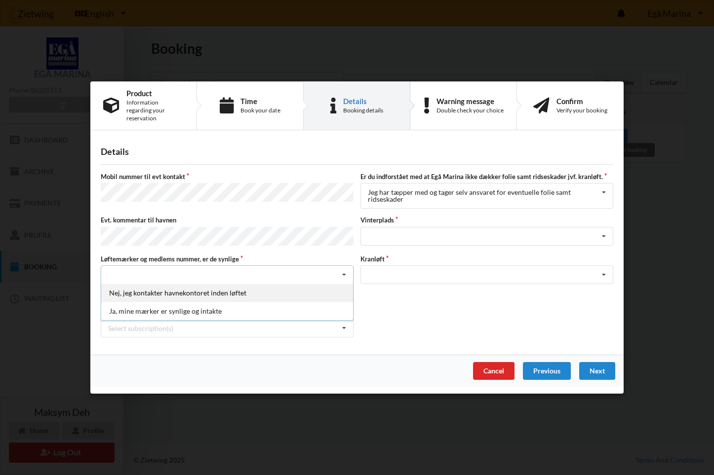
click at [176, 291] on div "Nej, jeg kontakter havnekontoret inden løftet" at bounding box center [227, 293] width 252 height 18
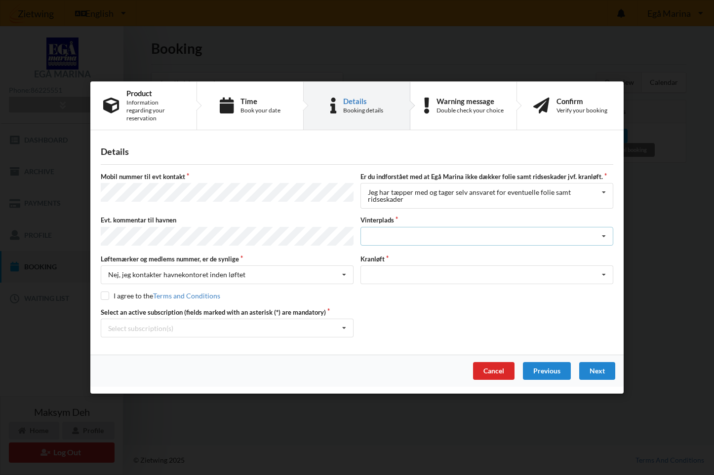
click at [429, 237] on div "Landplads nr. 1 Landplads nr. 2 Landplads nr.3 Landplads nr. 4 Landplads nr. 5 …" at bounding box center [486, 236] width 253 height 19
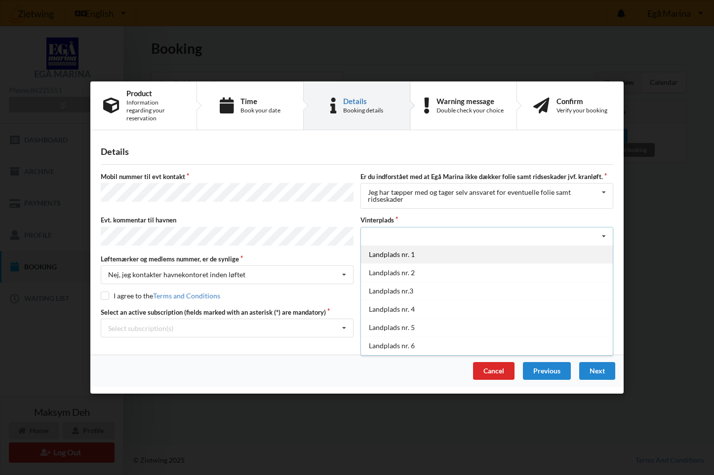
click at [406, 254] on div "Landplads nr. 1" at bounding box center [487, 254] width 252 height 18
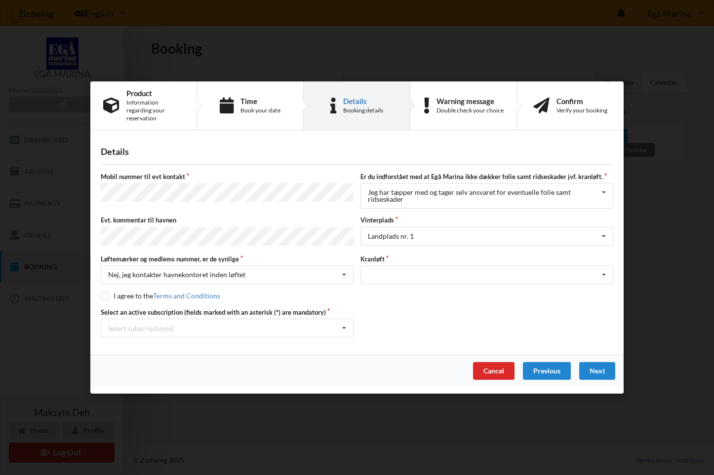
click at [406, 255] on label "Kranløft" at bounding box center [486, 259] width 253 height 9
click at [402, 268] on div "Optagning" at bounding box center [486, 274] width 253 height 19
drag, startPoint x: 398, startPoint y: 286, endPoint x: 390, endPoint y: 289, distance: 9.1
click at [398, 286] on div "Optagning" at bounding box center [487, 293] width 252 height 18
click at [104, 294] on input "checkbox" at bounding box center [105, 296] width 8 height 8
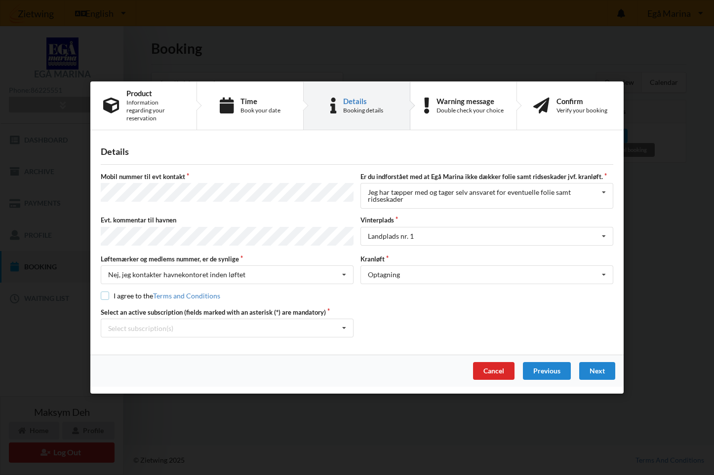
checkbox input "true"
click at [136, 324] on div "Select subscription(s)" at bounding box center [140, 328] width 65 height 8
click at [143, 344] on div "Testprodukt" at bounding box center [227, 346] width 252 height 18
click at [597, 374] on div "Next" at bounding box center [597, 371] width 36 height 18
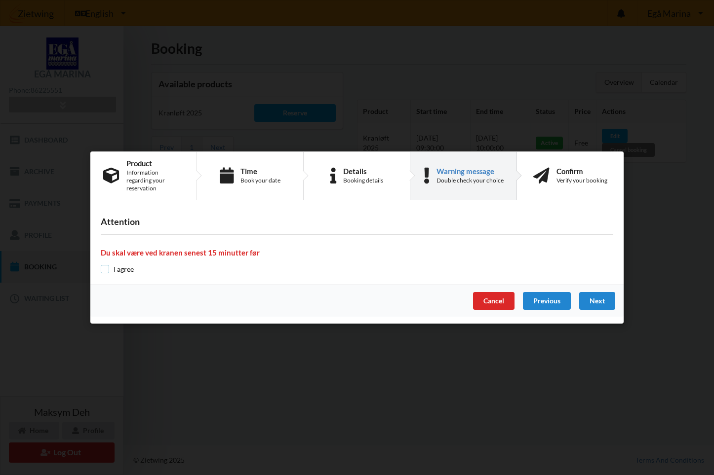
click at [102, 265] on input "checkbox" at bounding box center [105, 269] width 8 height 8
checkbox input "true"
click at [588, 297] on div "Next" at bounding box center [597, 301] width 36 height 18
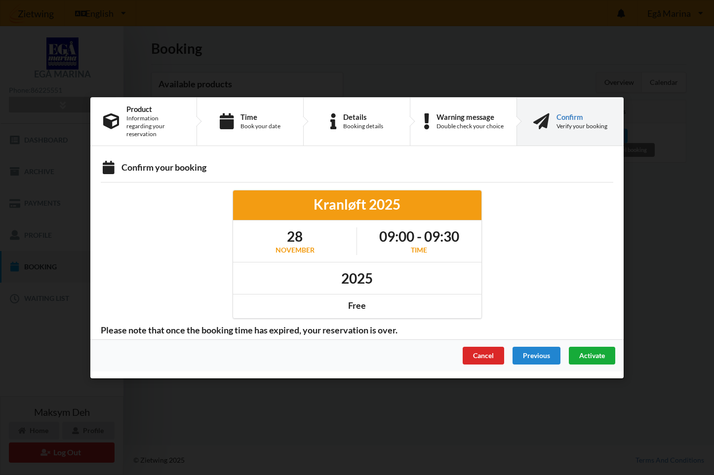
click at [587, 354] on span "Activate" at bounding box center [592, 355] width 26 height 8
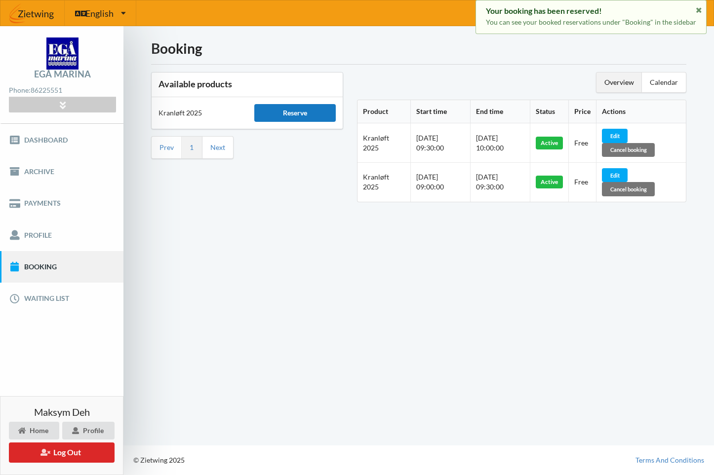
click at [294, 113] on div "Reserve" at bounding box center [295, 113] width 82 height 18
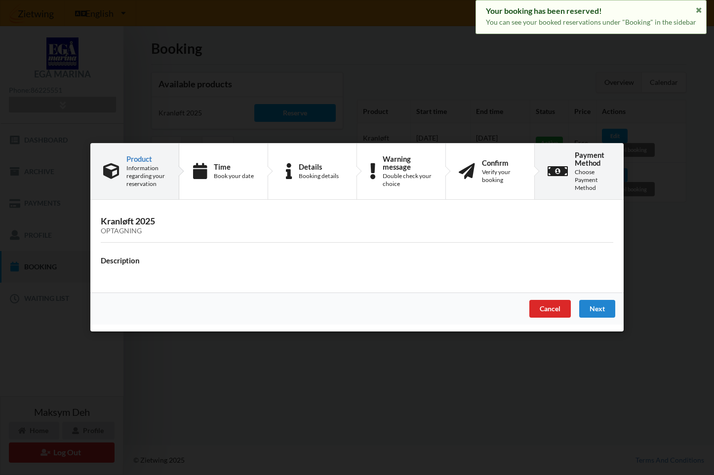
click at [562, 148] on div "Payment Method Choose Payment Method" at bounding box center [578, 172] width 89 height 56
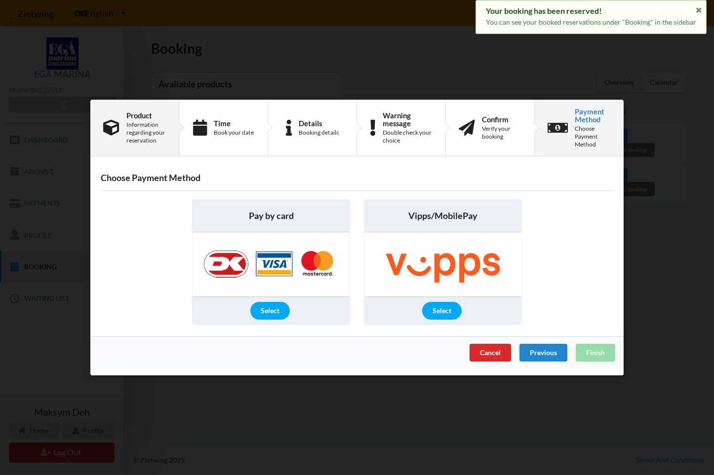
click at [141, 137] on div "Information regarding your reservation" at bounding box center [145, 133] width 39 height 24
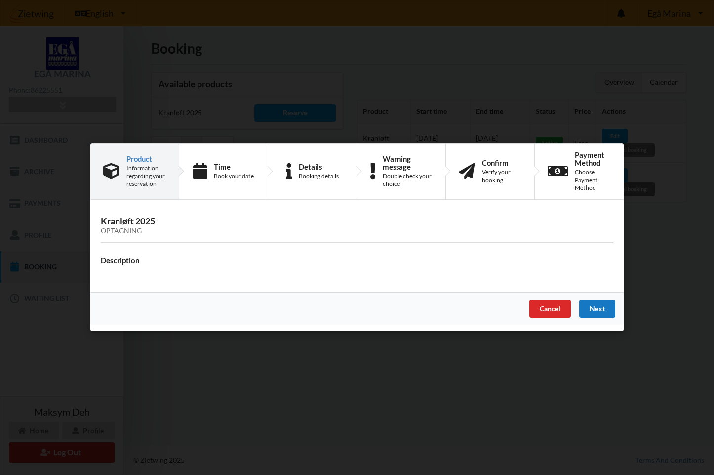
click at [612, 309] on div "Next" at bounding box center [597, 310] width 36 height 18
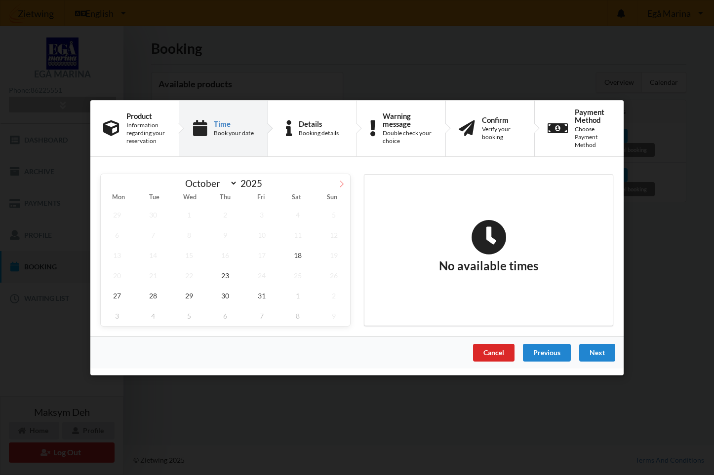
click at [349, 184] on span at bounding box center [341, 182] width 17 height 17
select select "10"
click at [259, 292] on span "28" at bounding box center [261, 295] width 33 height 20
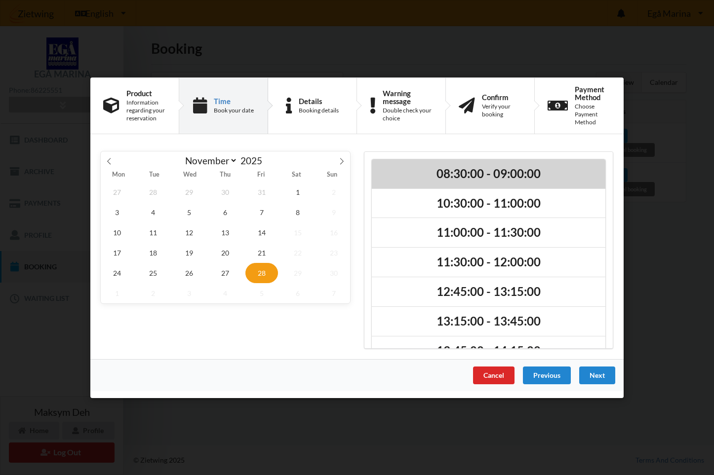
click at [506, 177] on h2 "08:30:00 - 09:00:00" at bounding box center [488, 173] width 220 height 15
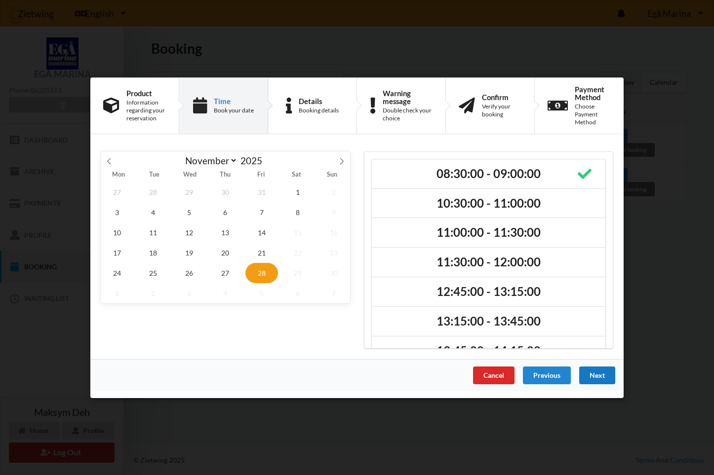
click at [607, 367] on div "Next" at bounding box center [597, 375] width 36 height 18
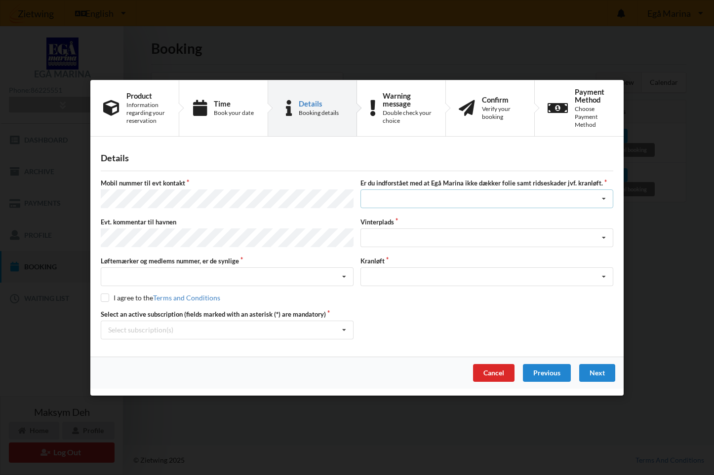
click at [451, 208] on div "Jeg har tæpper med og tager selv ansvaret for eventuelle folie samt ridseskader…" at bounding box center [486, 198] width 253 height 19
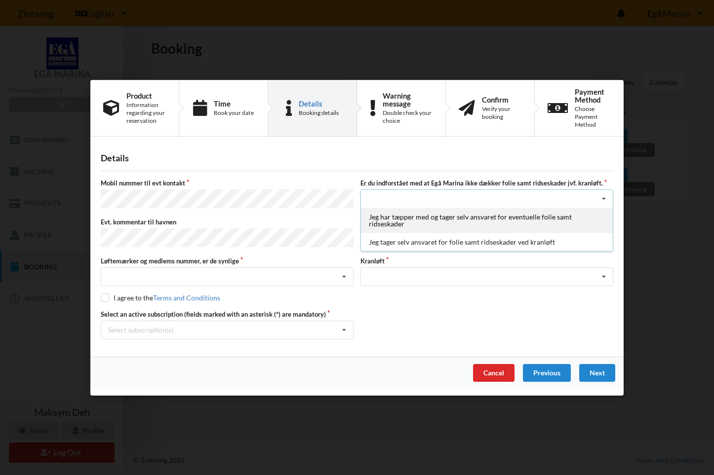
click at [394, 226] on div "Jeg har tæpper med og tager selv ansvaret for eventuelle folie samt ridseskader" at bounding box center [487, 220] width 252 height 25
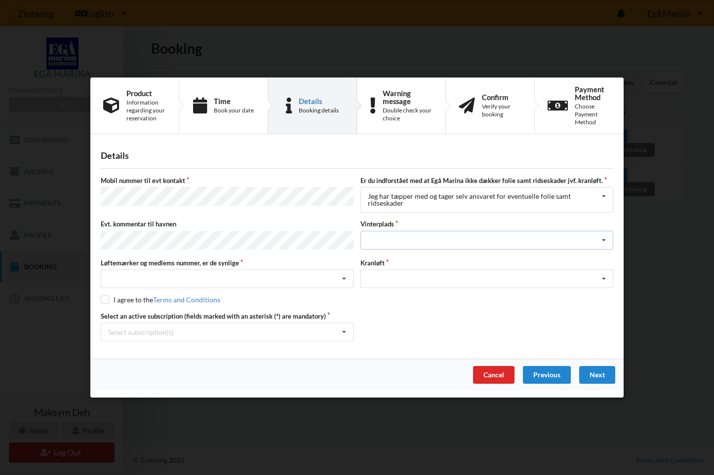
click at [404, 241] on div "Landplads nr. 1 Landplads nr. 2 Landplads nr.3 Landplads nr. 4 Landplads nr. 5 …" at bounding box center [486, 240] width 253 height 19
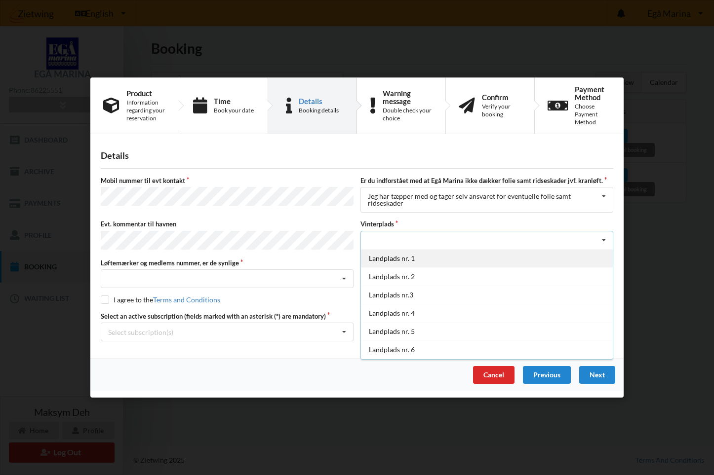
click at [399, 261] on div "Landplads nr. 1" at bounding box center [487, 258] width 252 height 18
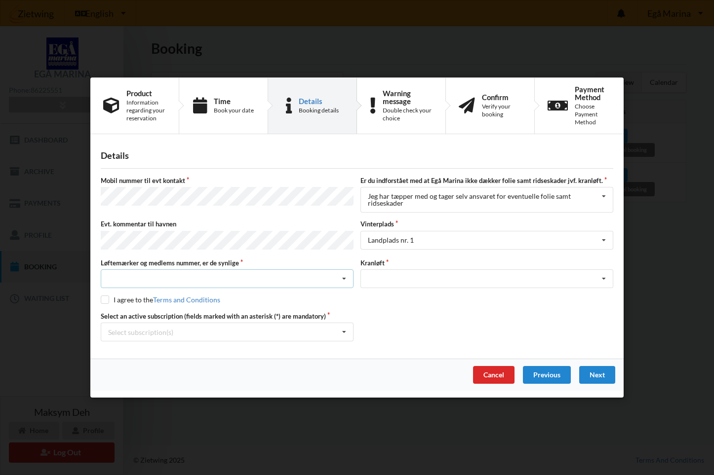
click at [176, 273] on div "Nej, jeg kontakter havnekontoret inden løftet Ja, mine mærker er synlige og int…" at bounding box center [227, 278] width 253 height 19
click at [155, 293] on div "Nej, jeg kontakter havnekontoret inden løftet" at bounding box center [227, 297] width 252 height 18
click at [381, 273] on div "Optagning" at bounding box center [486, 278] width 253 height 19
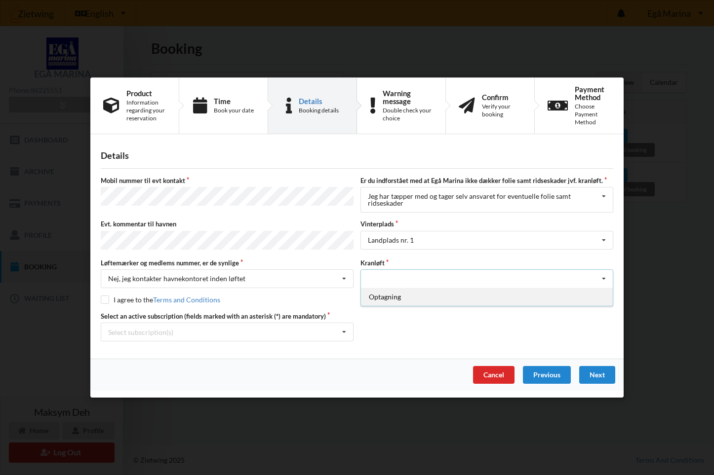
click at [382, 297] on div "Optagning" at bounding box center [487, 297] width 252 height 18
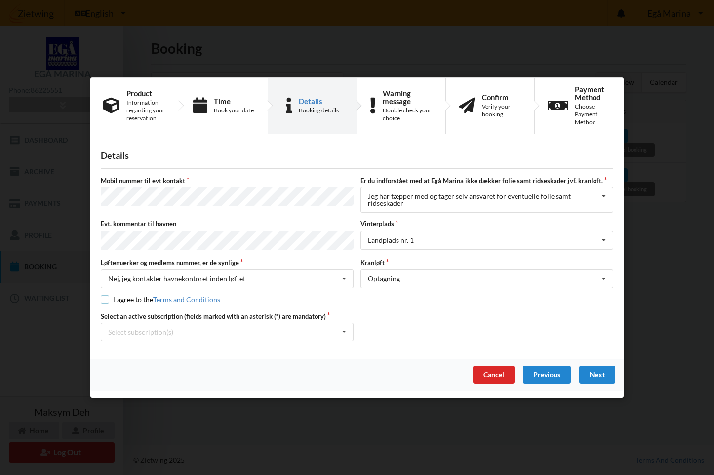
drag, startPoint x: 108, startPoint y: 296, endPoint x: 111, endPoint y: 302, distance: 6.2
click at [107, 296] on input "checkbox" at bounding box center [105, 300] width 8 height 8
checkbox input "true"
click at [123, 325] on div "Select subscription(s) Testprodukt" at bounding box center [227, 332] width 253 height 19
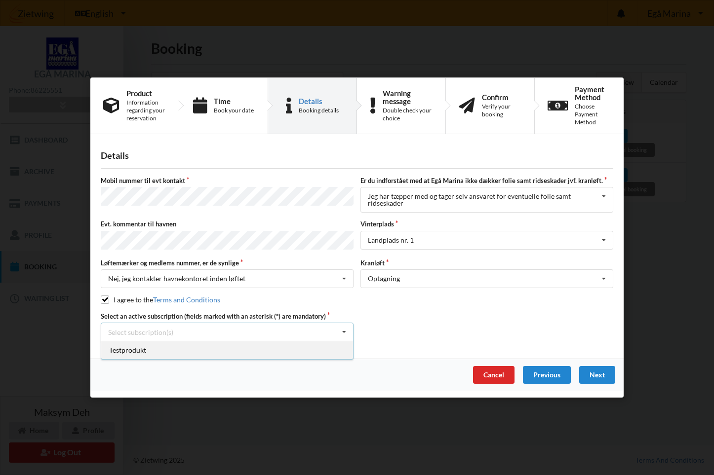
click at [131, 349] on div "Testprodukt" at bounding box center [227, 350] width 252 height 18
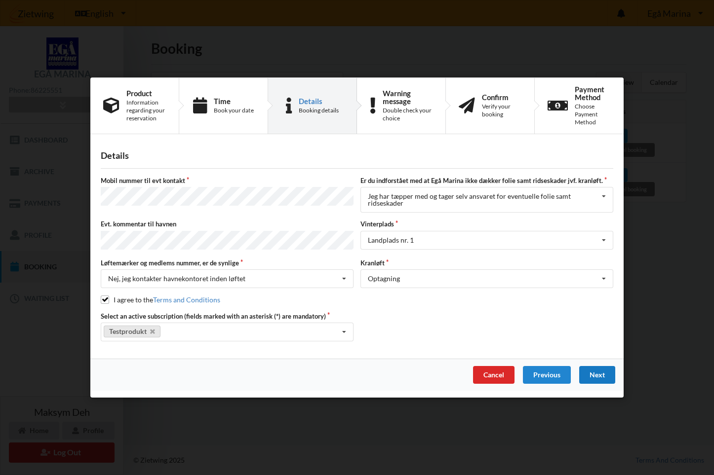
click at [606, 375] on div "Next" at bounding box center [597, 375] width 36 height 18
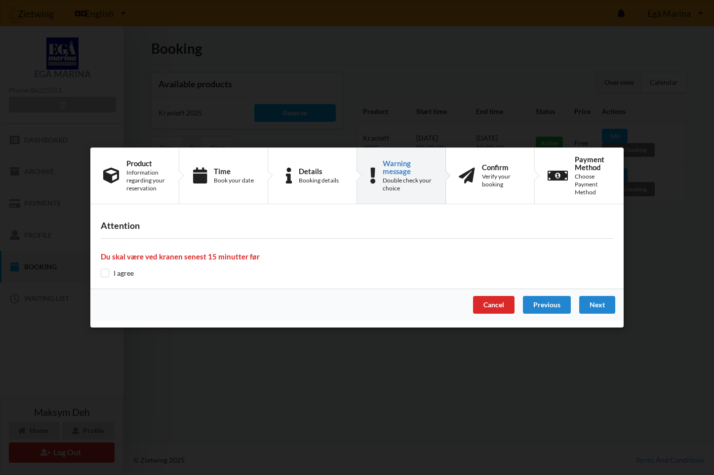
click at [100, 277] on div "Attention Du skal være ved kranen senest 15 minutter før I agree" at bounding box center [356, 249] width 533 height 77
click at [103, 276] on input "checkbox" at bounding box center [105, 273] width 8 height 8
checkbox input "true"
click at [585, 306] on div "Next" at bounding box center [597, 305] width 36 height 18
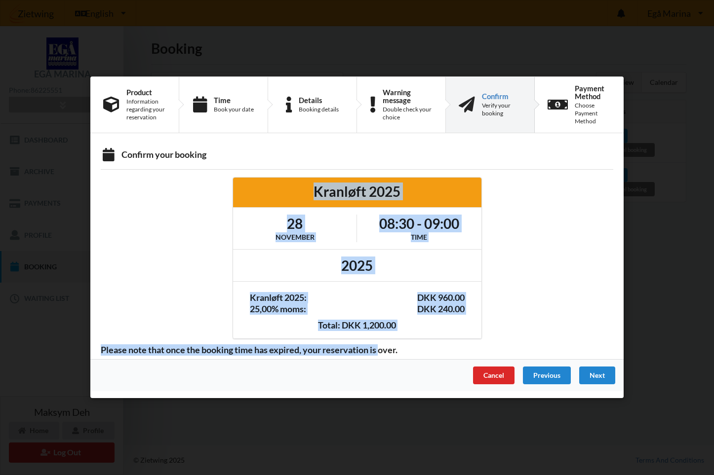
drag, startPoint x: 136, startPoint y: 346, endPoint x: 394, endPoint y: 352, distance: 258.1
click at [389, 352] on div "Confirm your booking Kranløft 2025 28 November 08:30 - 09:00 Time 2025 Kranløft…" at bounding box center [356, 249] width 533 height 219
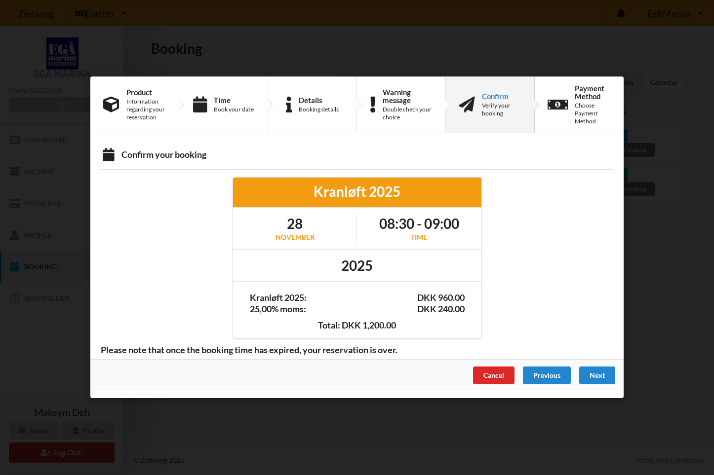
click at [398, 352] on span "Please note that once the booking time has expired, your reservation is over." at bounding box center [249, 349] width 310 height 11
click at [611, 379] on div "Next" at bounding box center [597, 376] width 36 height 18
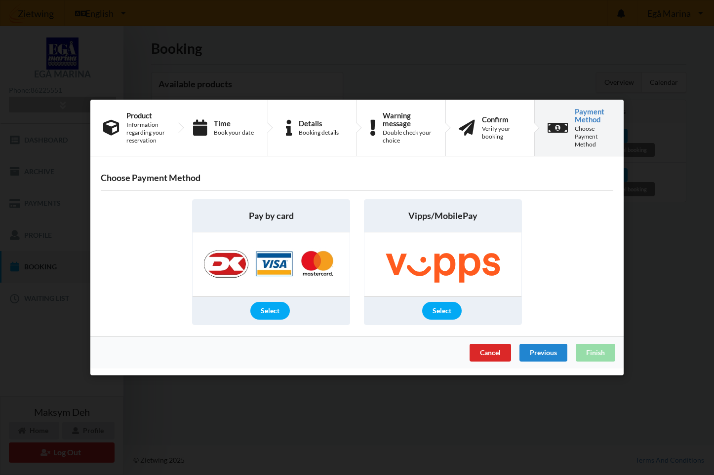
click at [271, 300] on div "Select" at bounding box center [270, 311] width 157 height 28
click at [277, 307] on div "Select" at bounding box center [269, 311] width 39 height 18
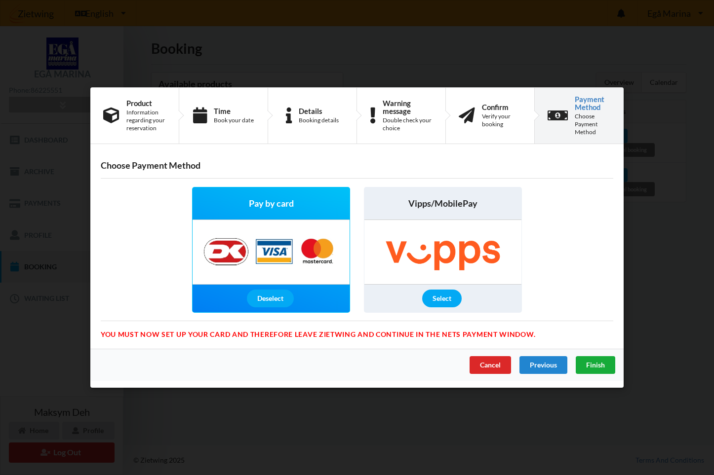
click at [602, 365] on span "Finish" at bounding box center [595, 365] width 19 height 8
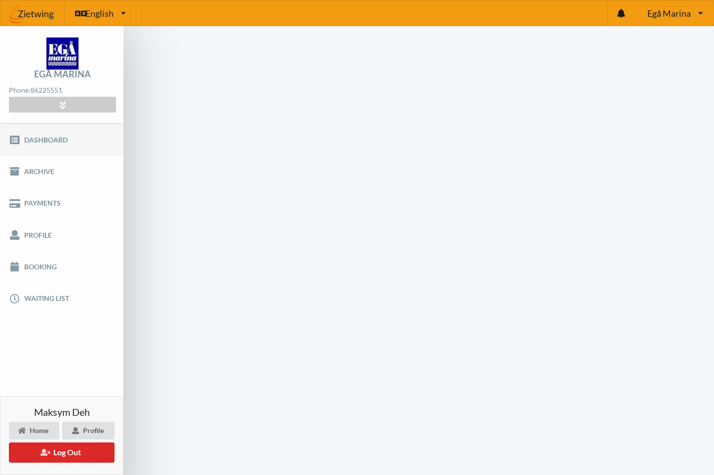
click at [61, 140] on link "Dashboard" at bounding box center [61, 140] width 123 height 32
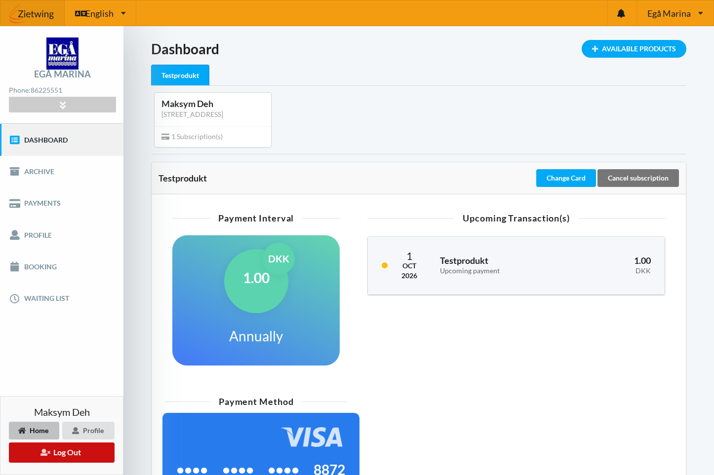
click at [68, 451] on button "Log Out" at bounding box center [62, 453] width 106 height 20
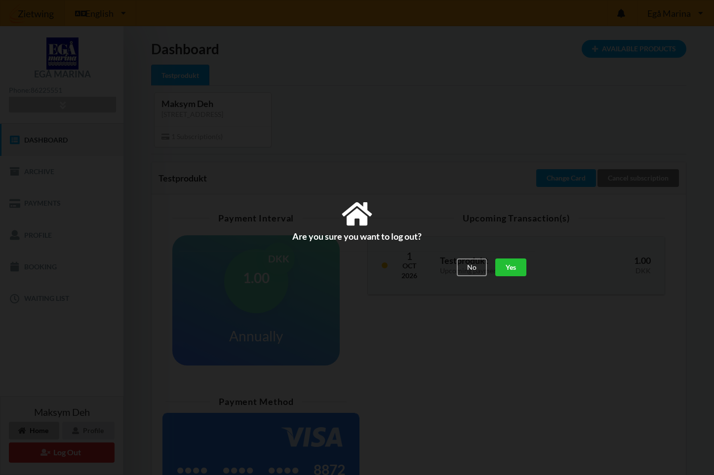
click at [520, 266] on div "Yes" at bounding box center [510, 268] width 31 height 18
